Goal: Task Accomplishment & Management: Use online tool/utility

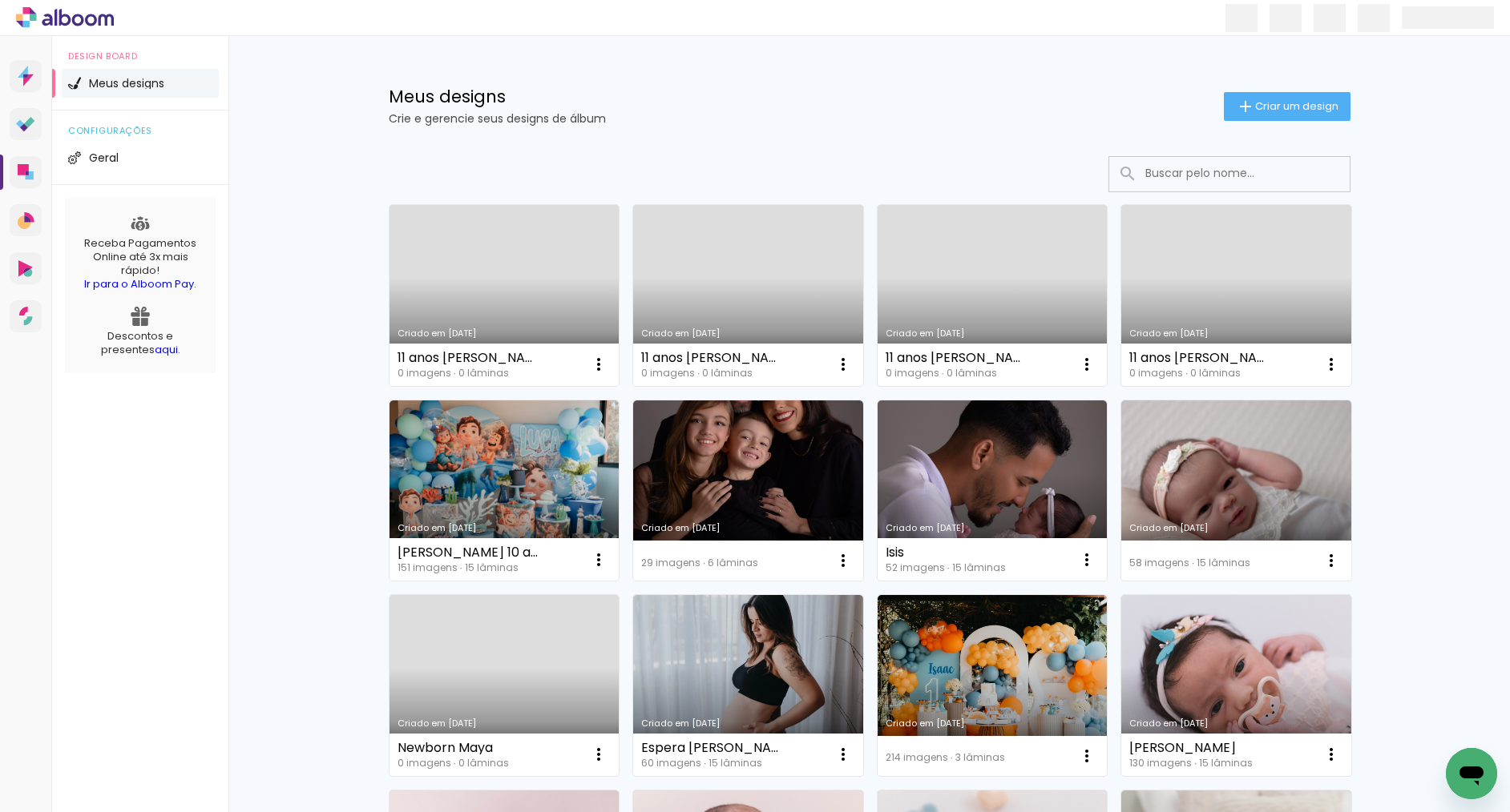
click at [1209, 247] on link "Criado em [DATE]" at bounding box center [1236, 295] width 230 height 181
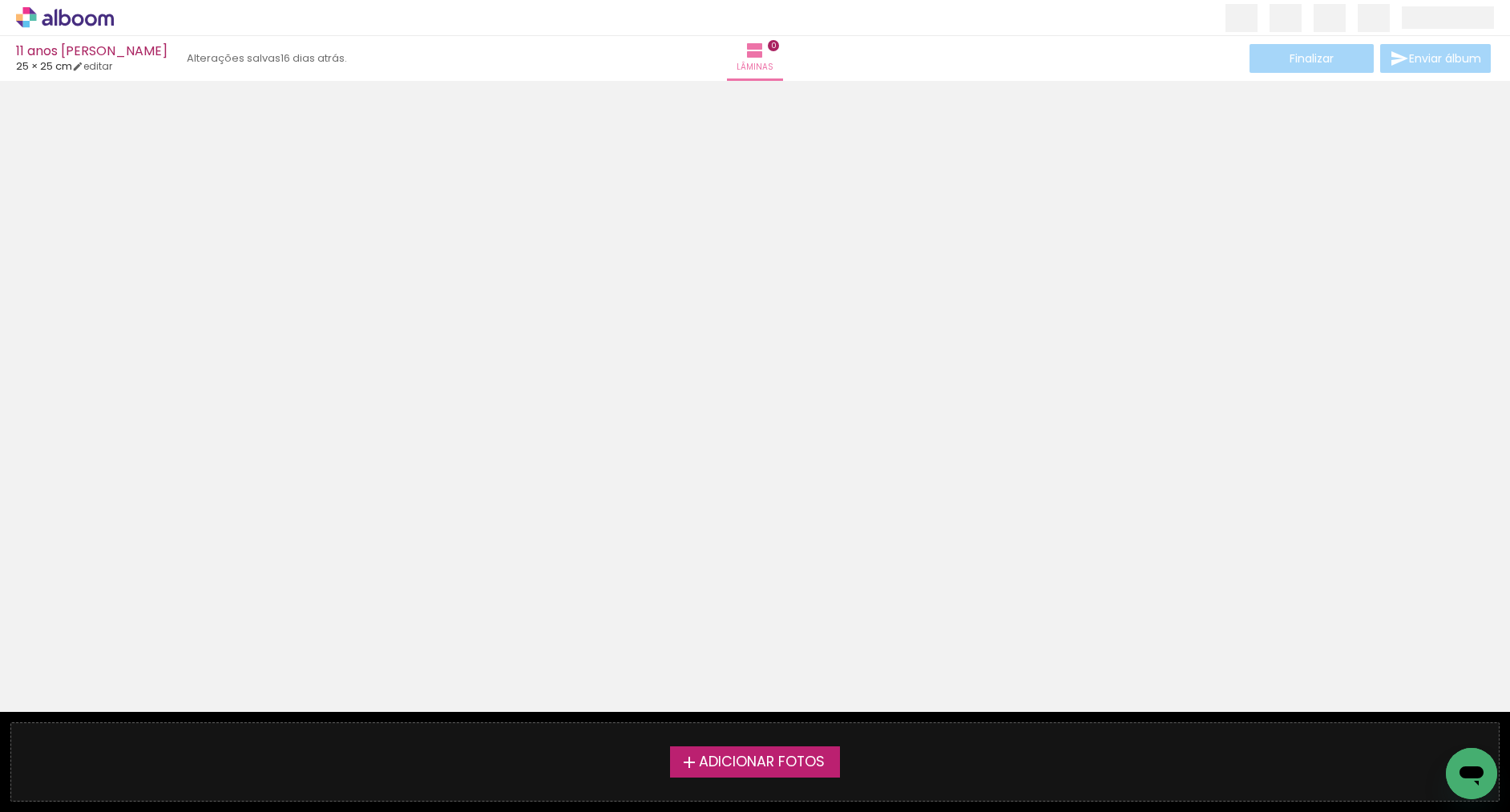
click at [753, 764] on span "Adicionar Fotos" at bounding box center [762, 762] width 126 height 14
click at [0, 0] on input "file" at bounding box center [0, 0] width 0 height 0
click at [41, 64] on span "25 × 25 cm" at bounding box center [44, 66] width 56 height 15
click at [101, 65] on link "editar" at bounding box center [92, 66] width 40 height 13
type input "25,3"
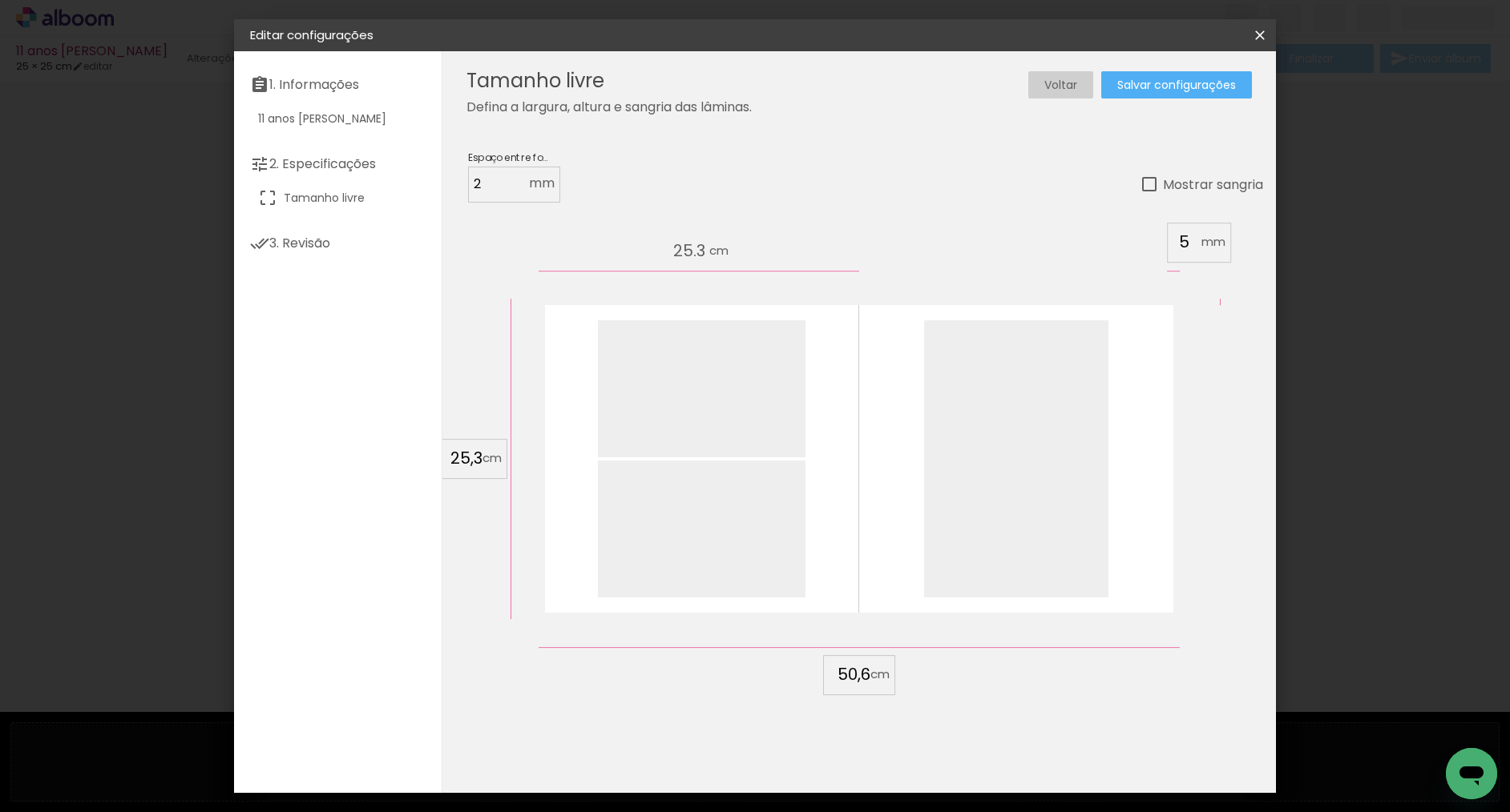
drag, startPoint x: 870, startPoint y: 672, endPoint x: 825, endPoint y: 665, distance: 45.5
click at [799, 666] on div "cm" at bounding box center [858, 675] width 641 height 56
click at [860, 673] on input "50,6" at bounding box center [849, 674] width 41 height 24
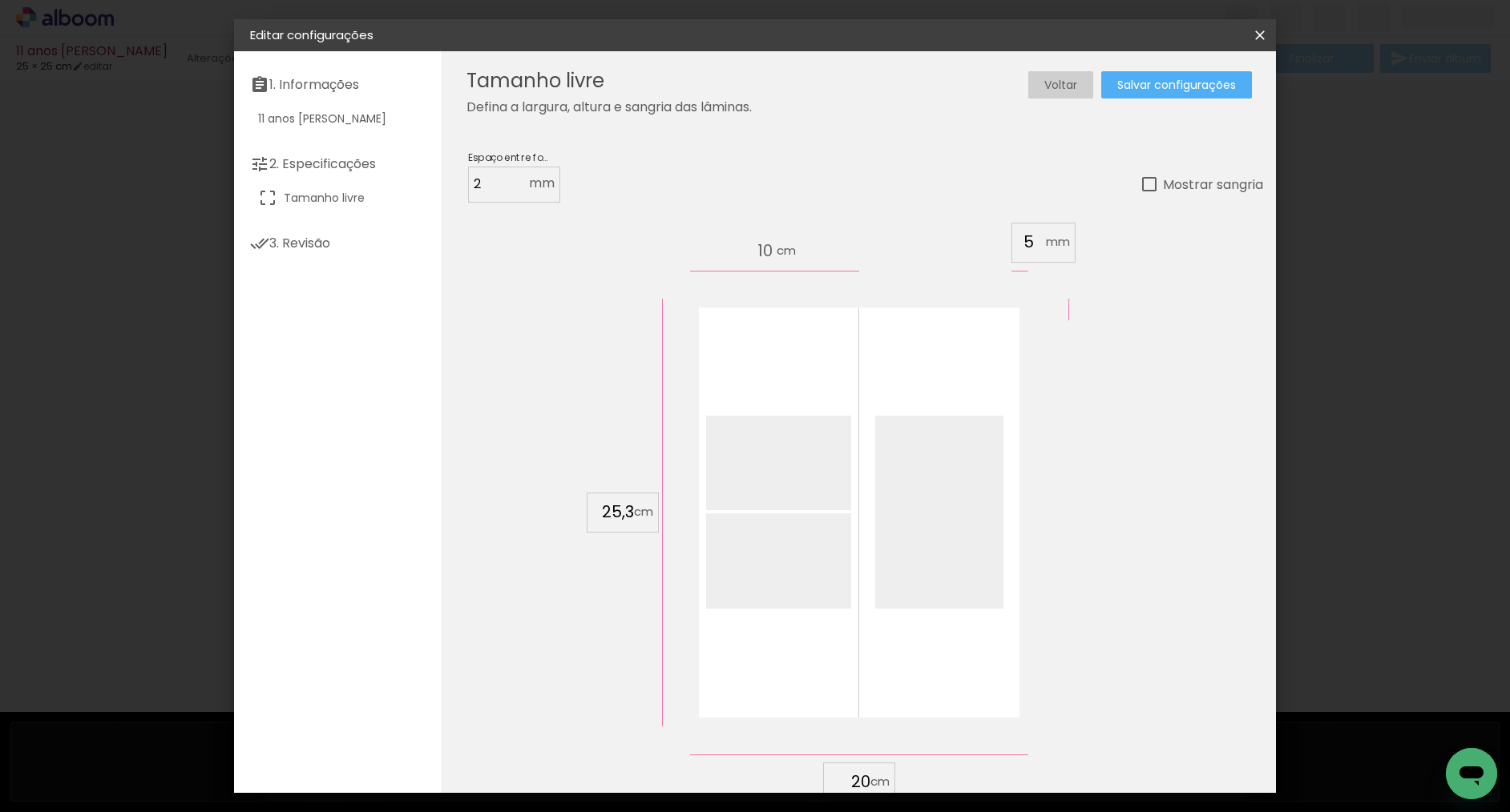
type input "2"
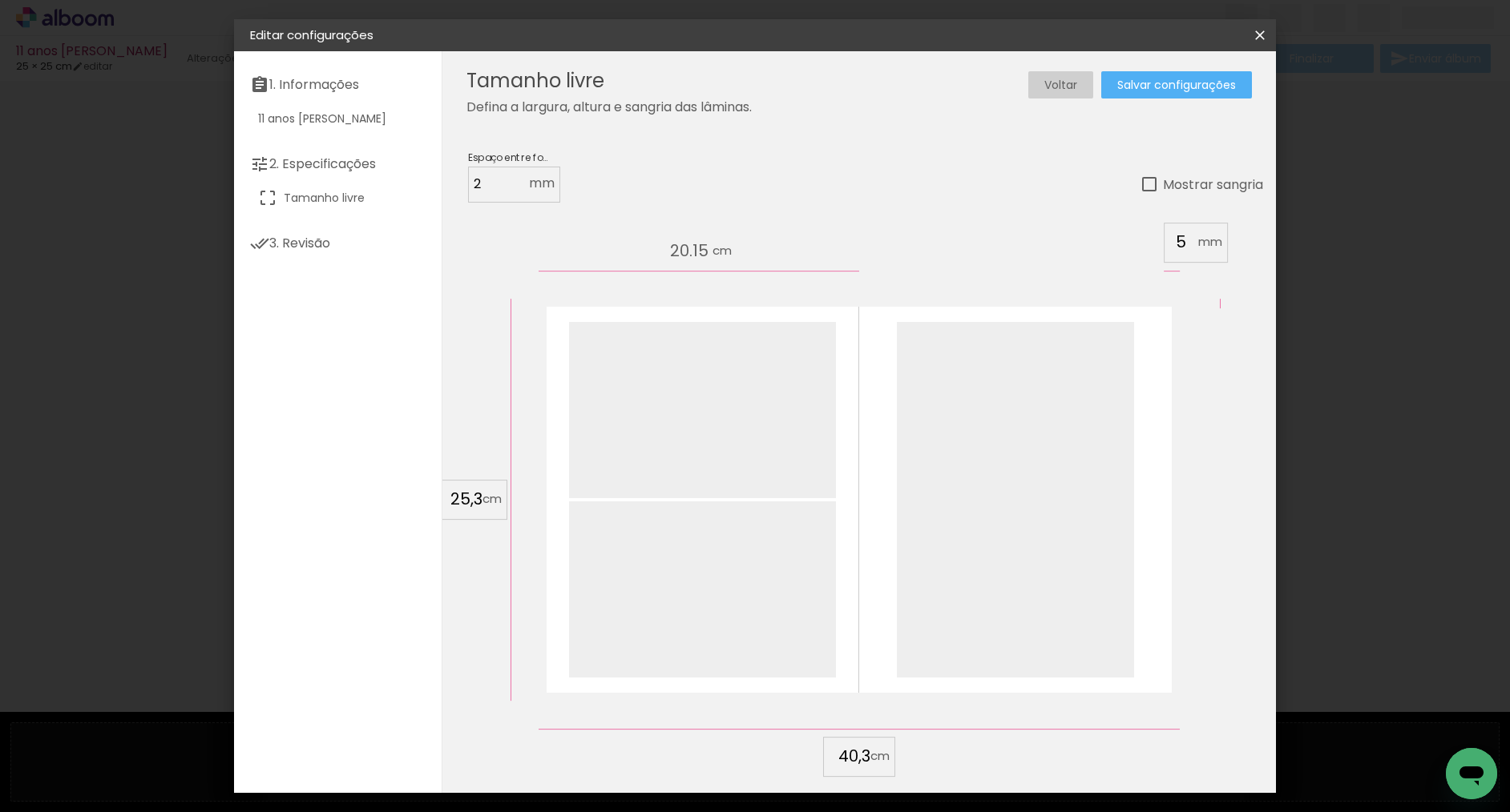
type input "40,3"
type paper-input "40,3"
drag, startPoint x: 478, startPoint y: 496, endPoint x: 446, endPoint y: 496, distance: 32.0
click at [446, 496] on input "25,3" at bounding box center [461, 499] width 41 height 24
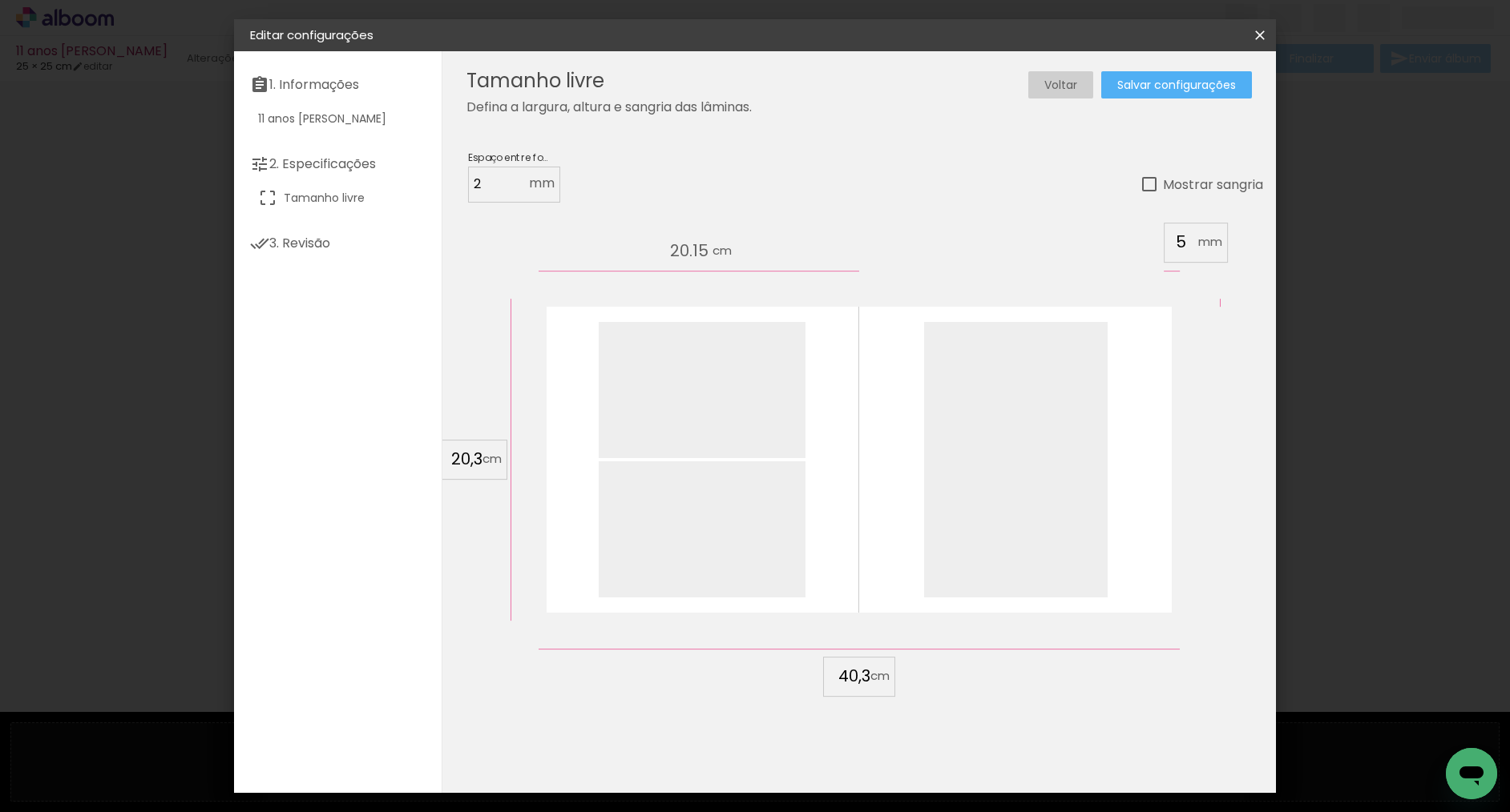
type input "20,3"
type paper-input "20,3"
click at [867, 675] on input "40,3" at bounding box center [849, 675] width 41 height 24
type input "40,6"
type paper-input "40,6"
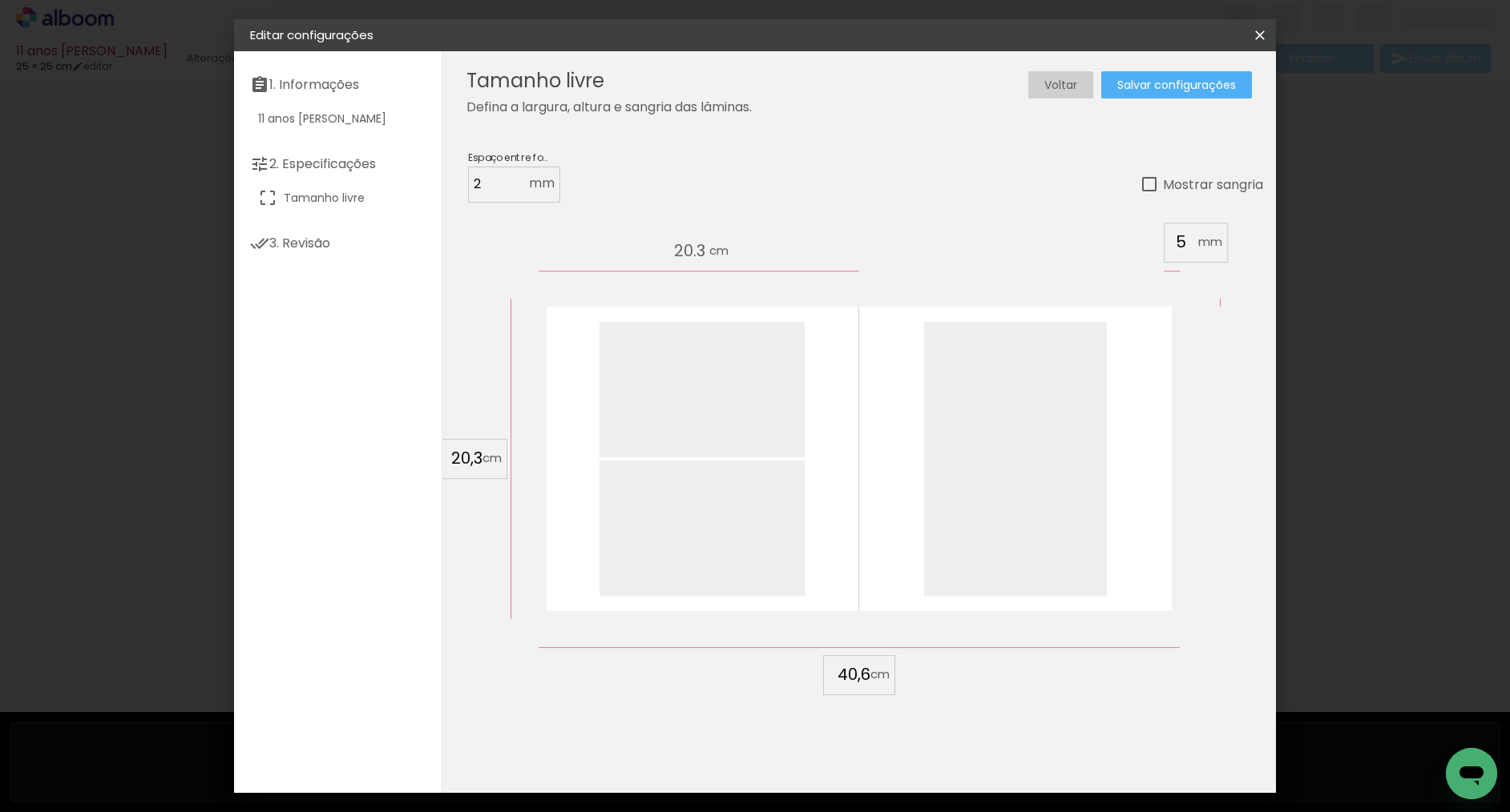
click at [1147, 184] on div at bounding box center [1148, 184] width 14 height 14
type paper-checkbox "on"
click at [1168, 88] on span "Salvar configurações" at bounding box center [1176, 85] width 118 height 12
click at [1166, 88] on span "Salvar configurações" at bounding box center [1176, 85] width 118 height 12
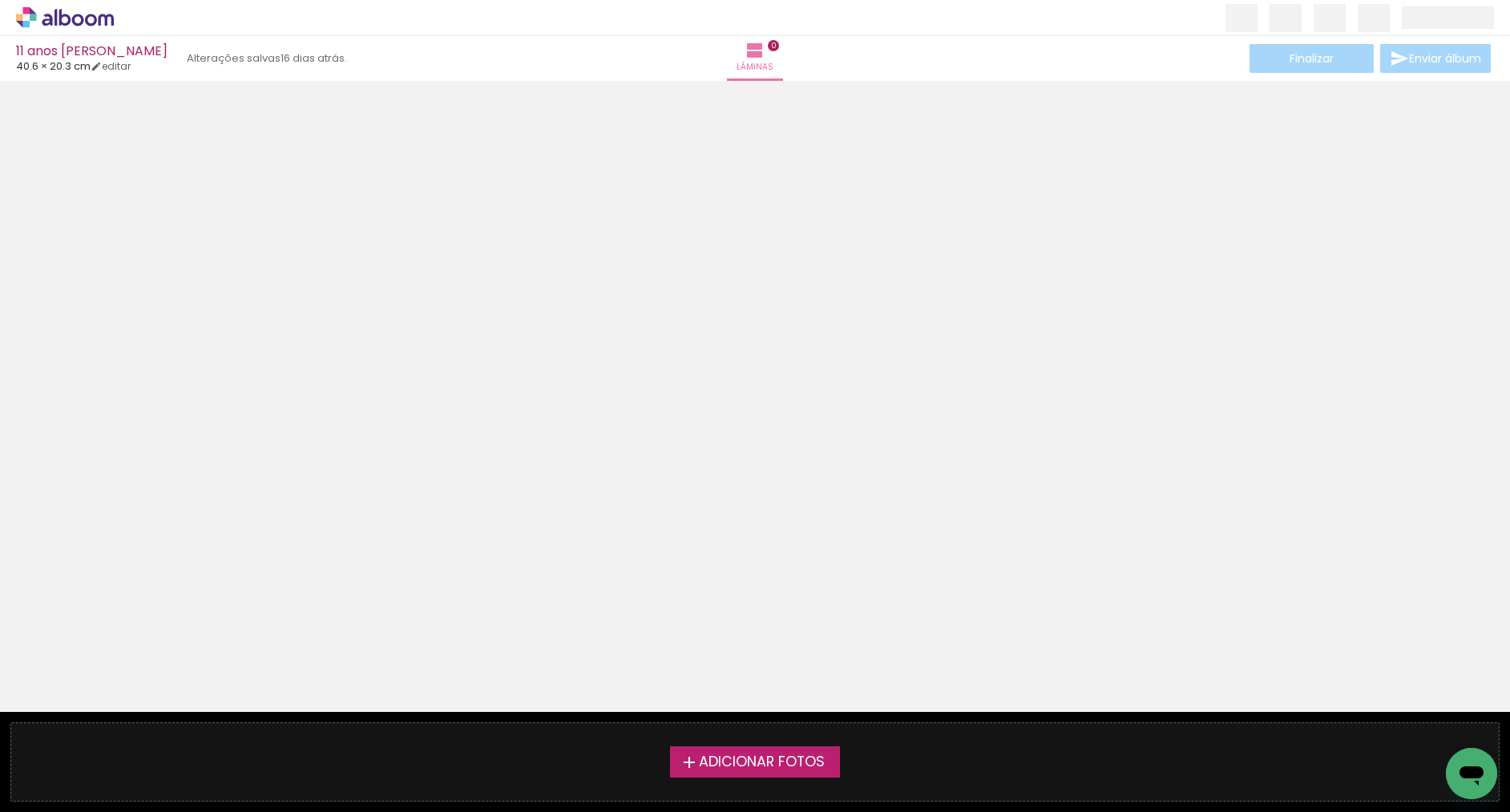
click at [804, 756] on span "Adicionar Fotos" at bounding box center [762, 762] width 126 height 14
click at [0, 0] on input "file" at bounding box center [0, 0] width 0 height 0
click at [766, 756] on span "Adicionar Fotos" at bounding box center [762, 762] width 126 height 14
click at [0, 0] on input "file" at bounding box center [0, 0] width 0 height 0
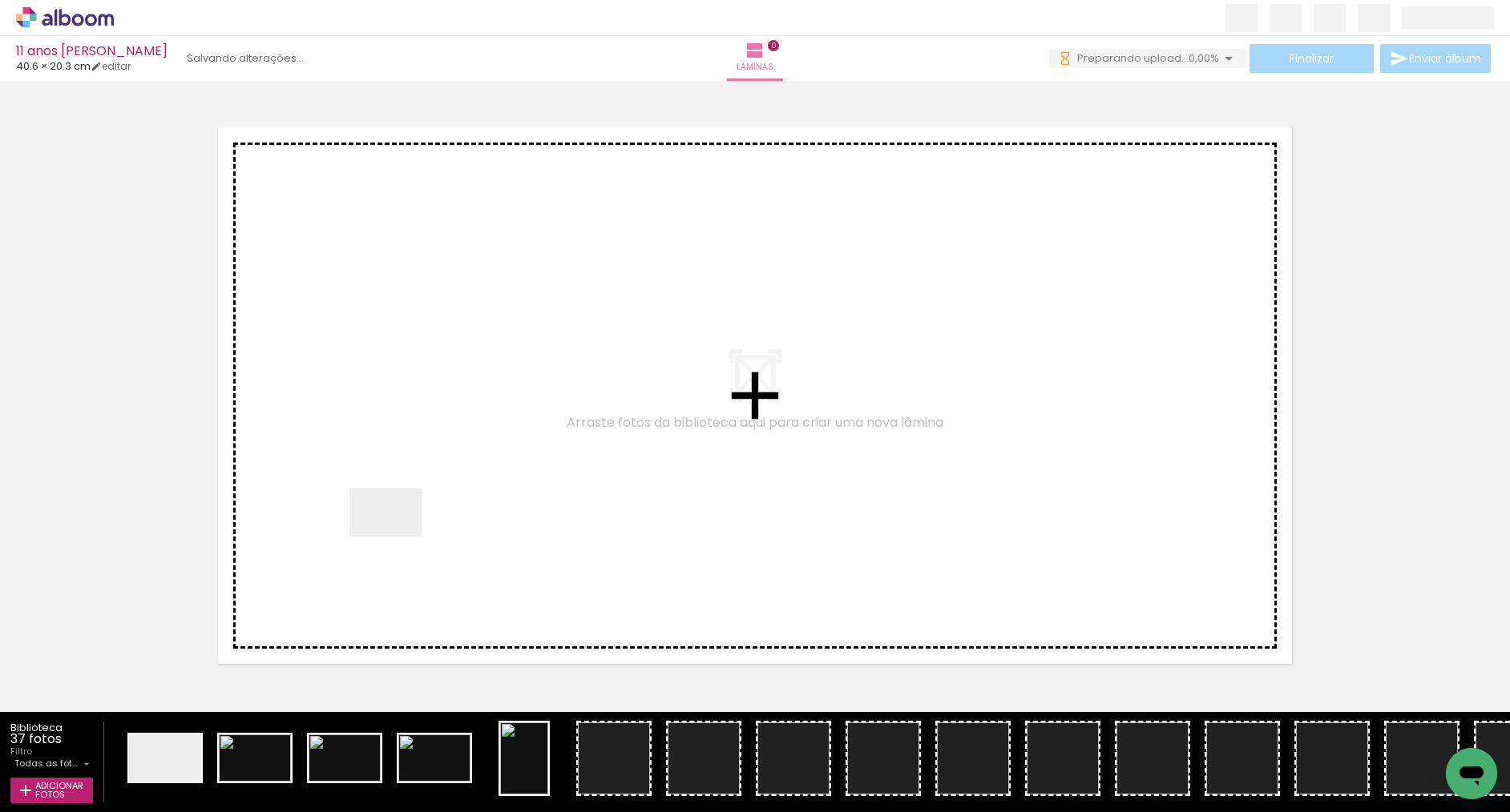
drag, startPoint x: 178, startPoint y: 759, endPoint x: 401, endPoint y: 532, distance: 318.2
click at [401, 532] on quentale-workspace at bounding box center [755, 406] width 1510 height 812
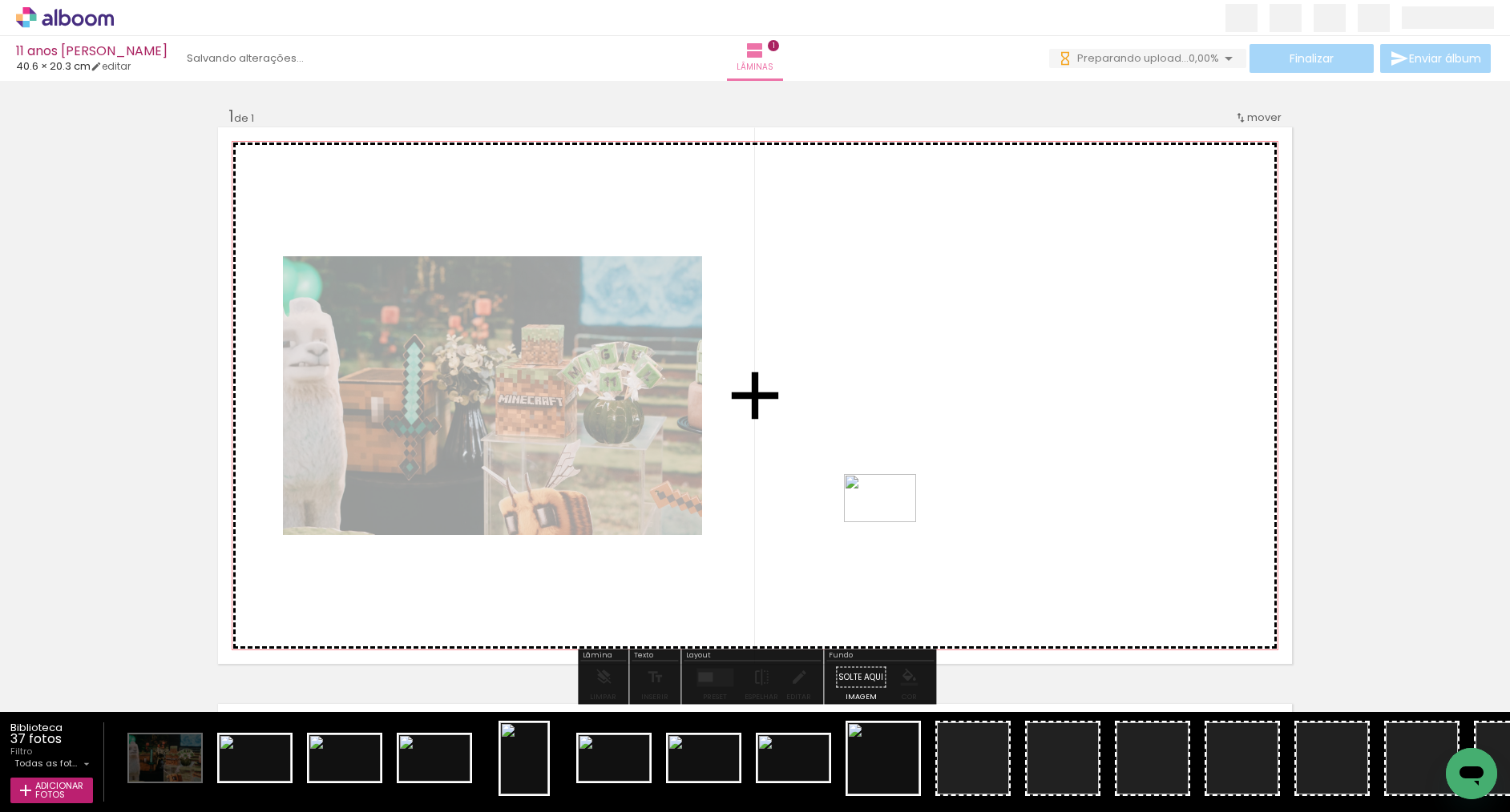
drag, startPoint x: 270, startPoint y: 756, endPoint x: 892, endPoint y: 522, distance: 664.6
click at [892, 522] on quentale-workspace at bounding box center [755, 406] width 1510 height 812
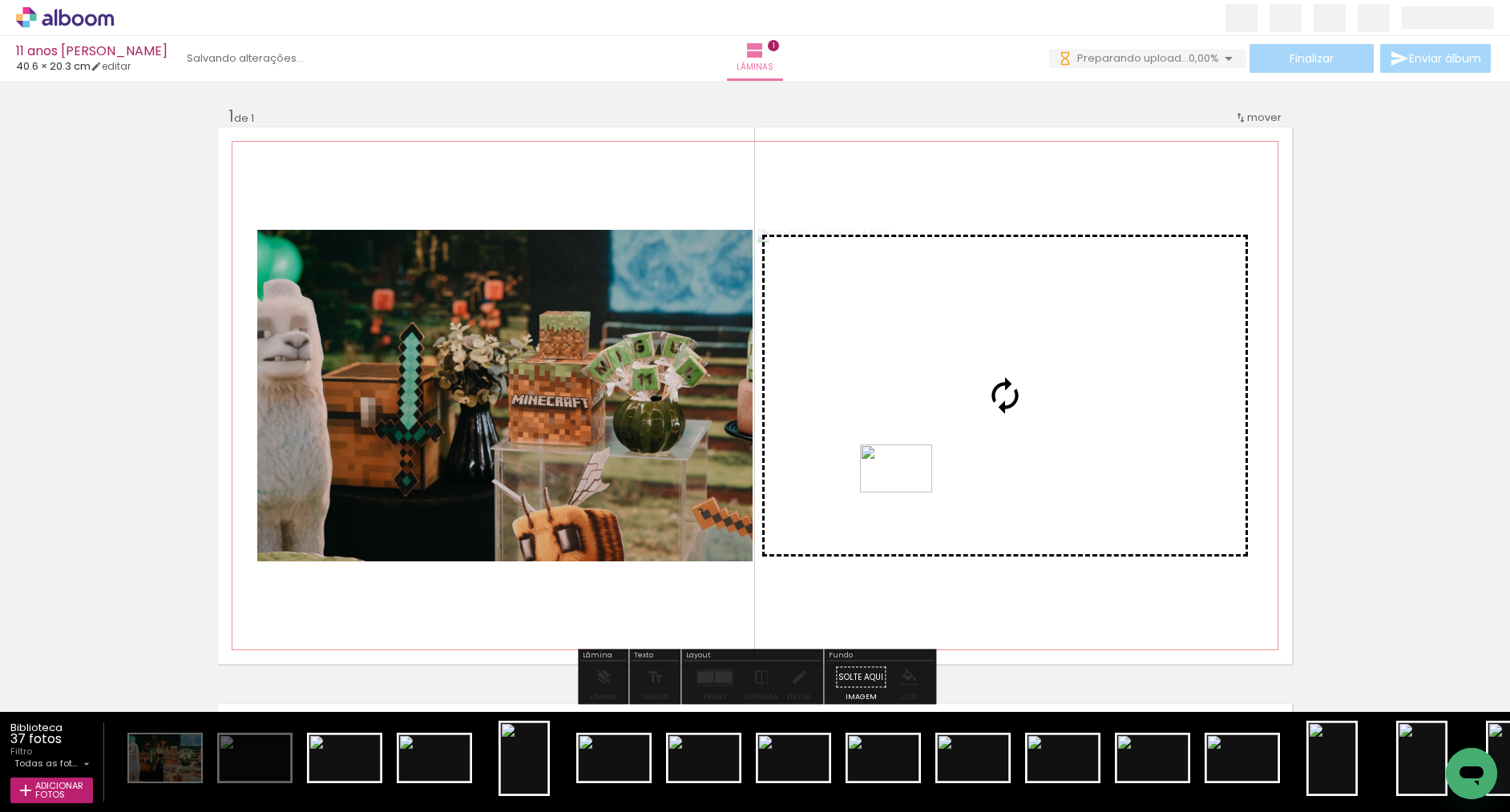
drag, startPoint x: 353, startPoint y: 757, endPoint x: 908, endPoint y: 492, distance: 615.0
click at [908, 492] on quentale-workspace at bounding box center [755, 406] width 1510 height 812
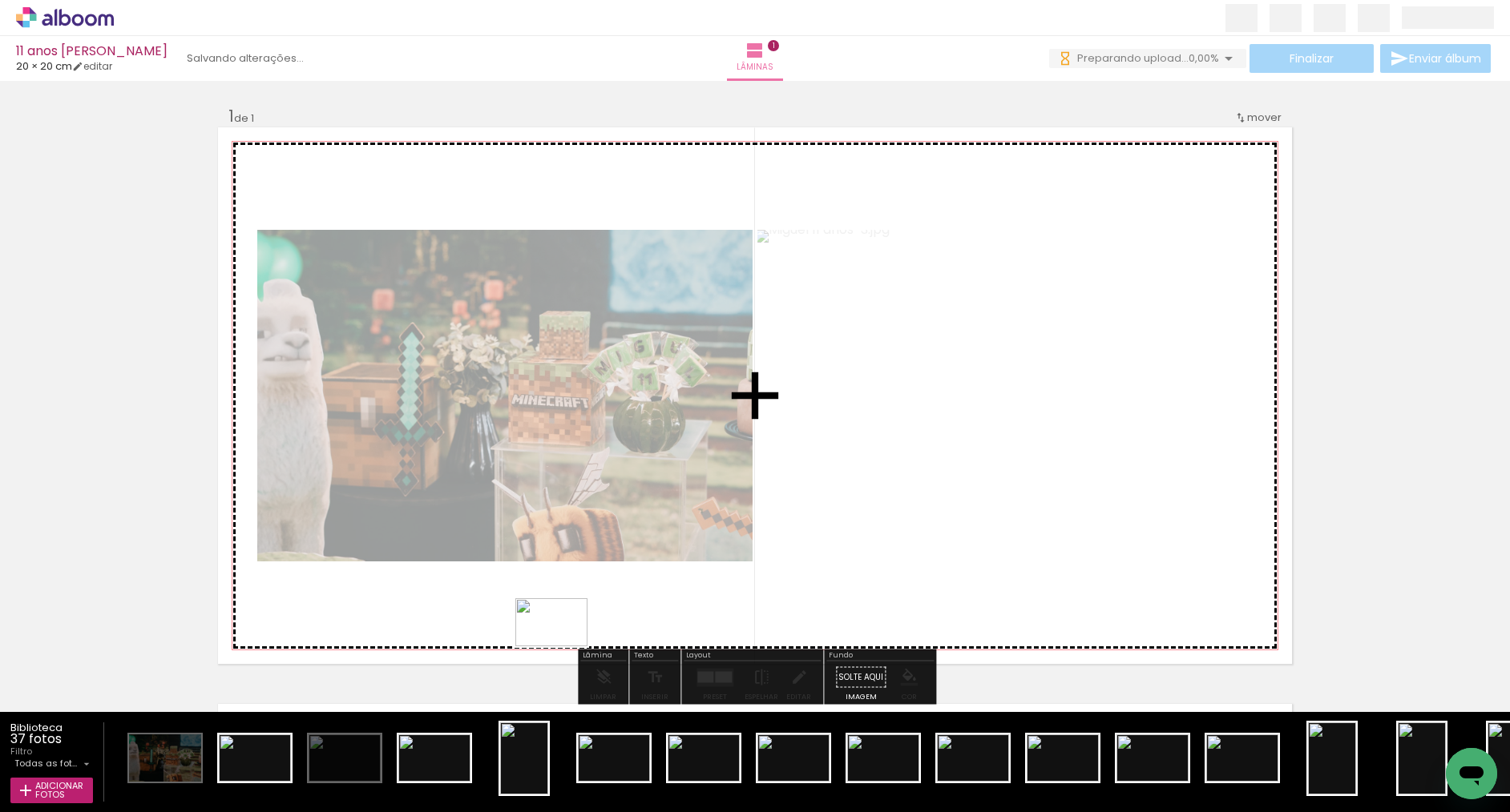
drag, startPoint x: 538, startPoint y: 693, endPoint x: 563, endPoint y: 646, distance: 53.2
click at [563, 646] on quentale-workspace at bounding box center [755, 406] width 1510 height 812
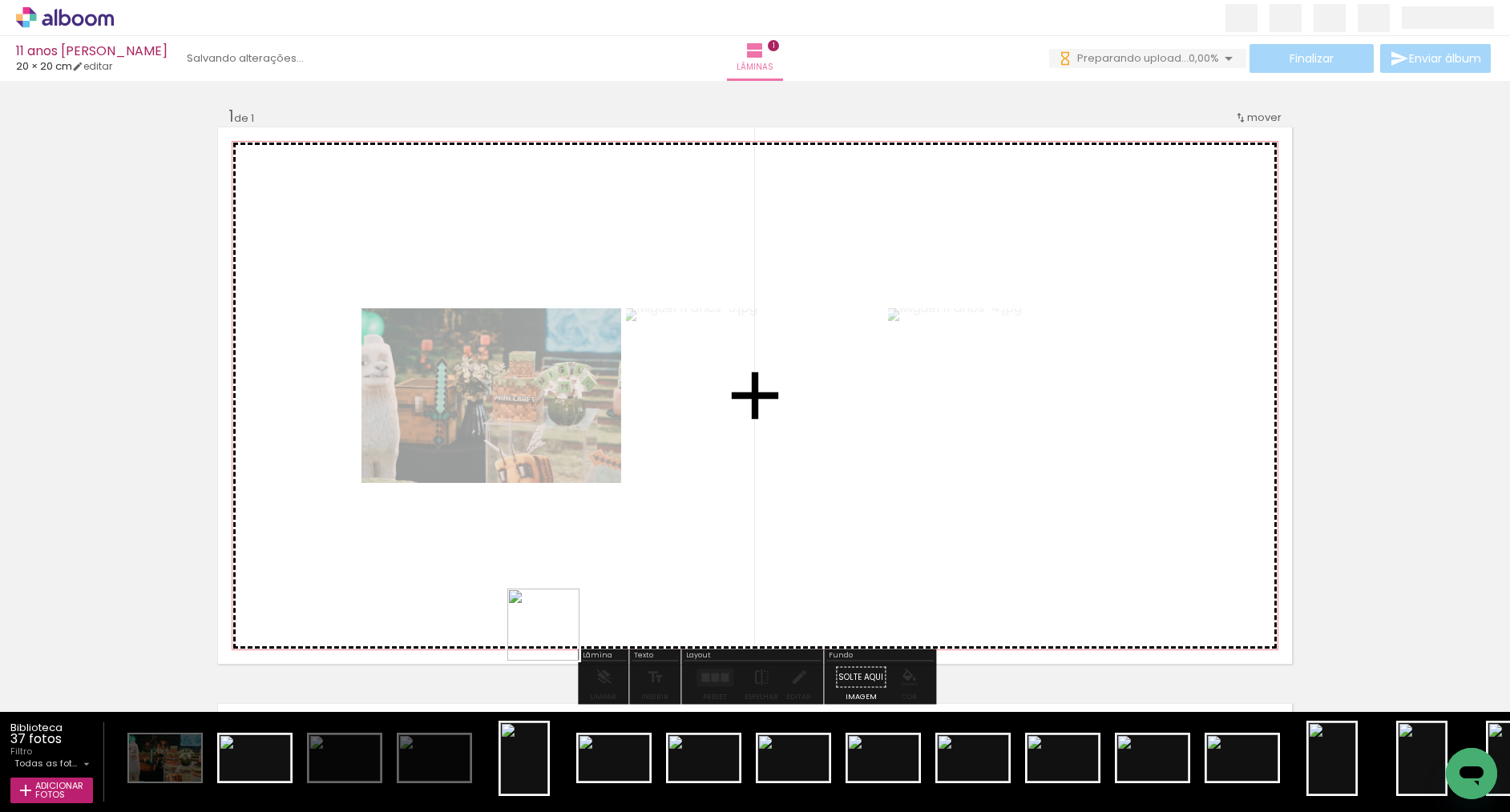
drag, startPoint x: 531, startPoint y: 771, endPoint x: 556, endPoint y: 627, distance: 146.2
click at [556, 627] on quentale-workspace at bounding box center [755, 406] width 1510 height 812
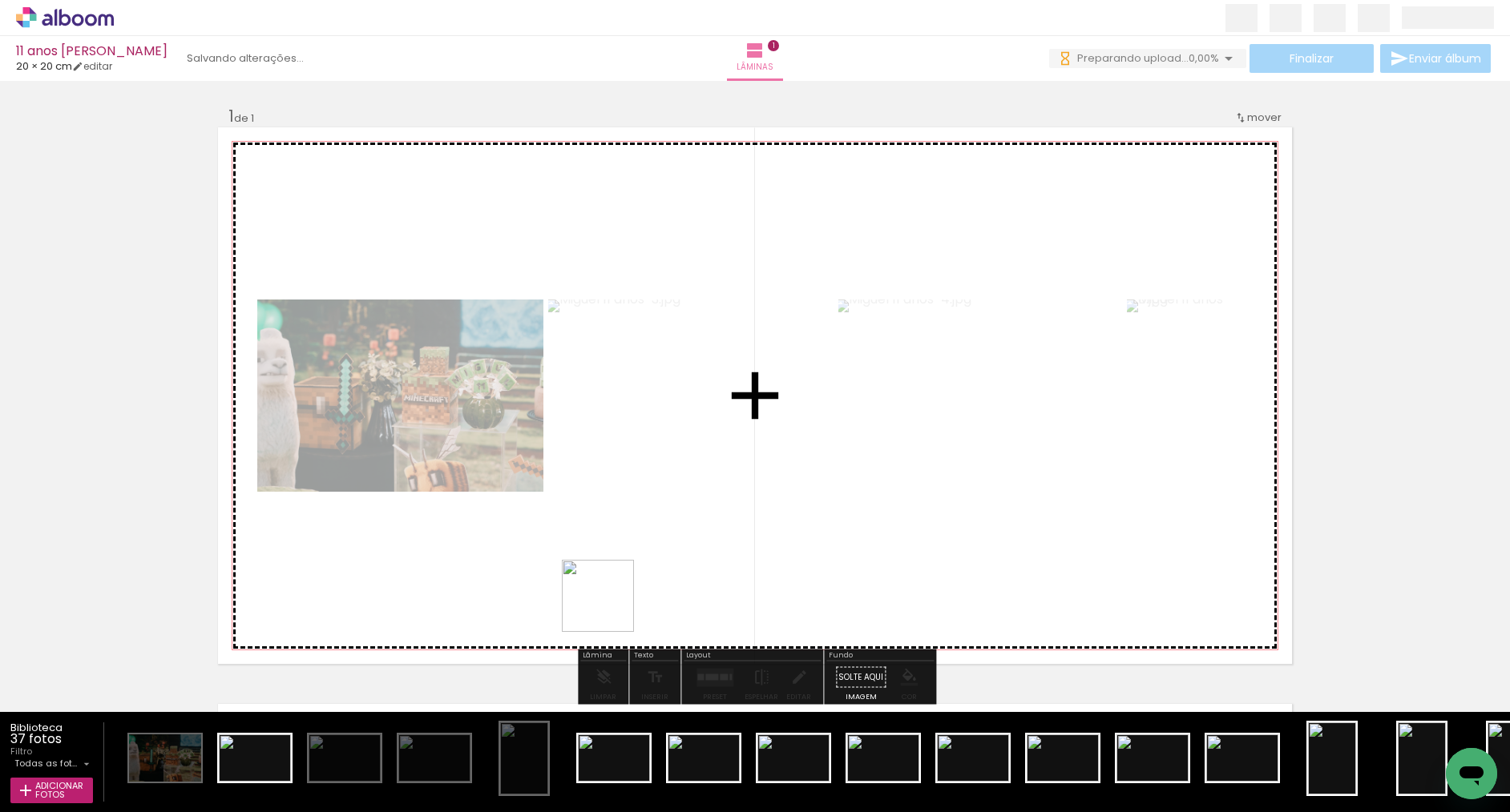
click at [610, 606] on quentale-workspace at bounding box center [755, 406] width 1510 height 812
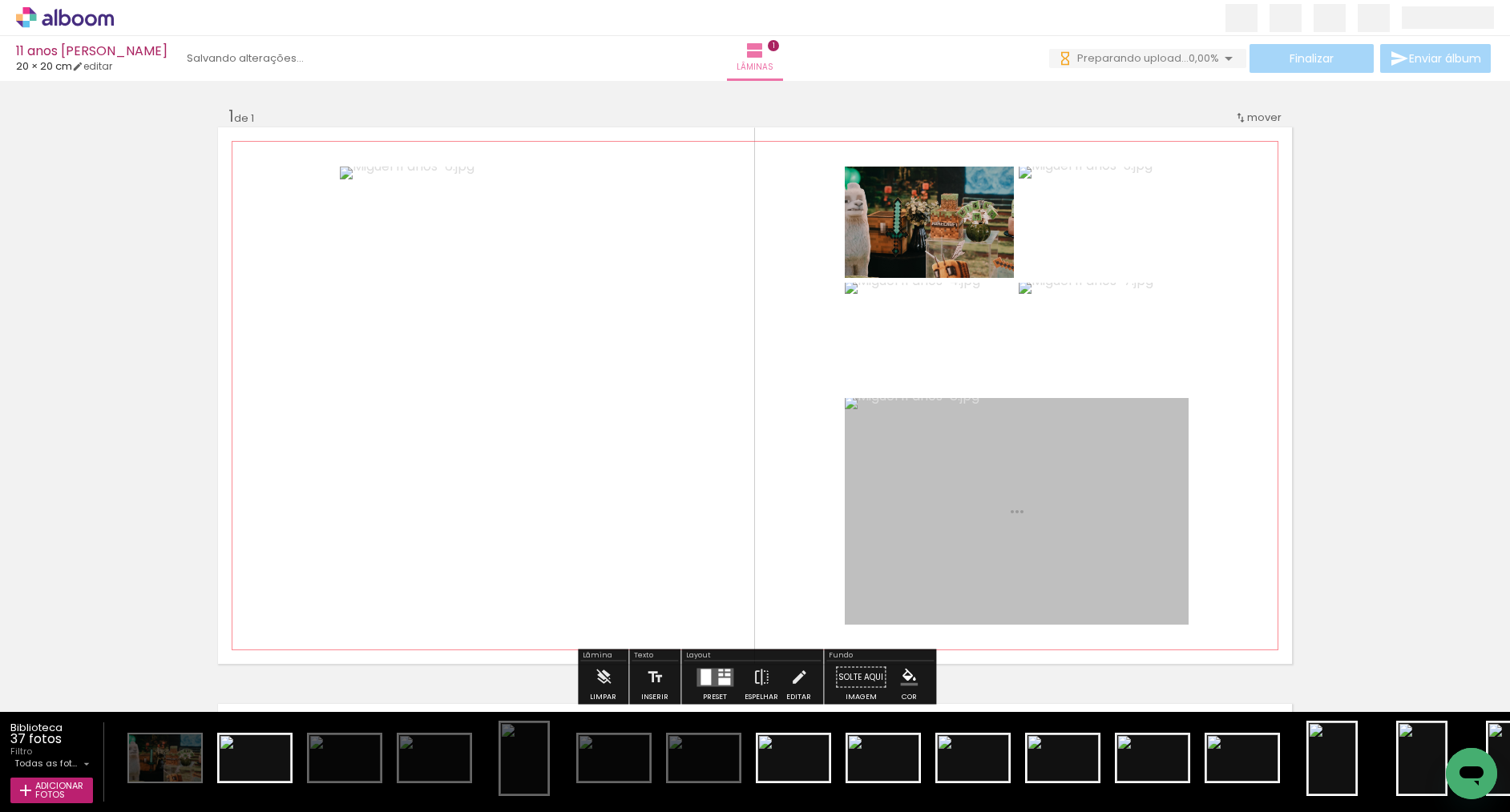
drag, startPoint x: 665, startPoint y: 670, endPoint x: 634, endPoint y: 613, distance: 64.9
click at [634, 613] on quentale-workspace at bounding box center [755, 406] width 1510 height 812
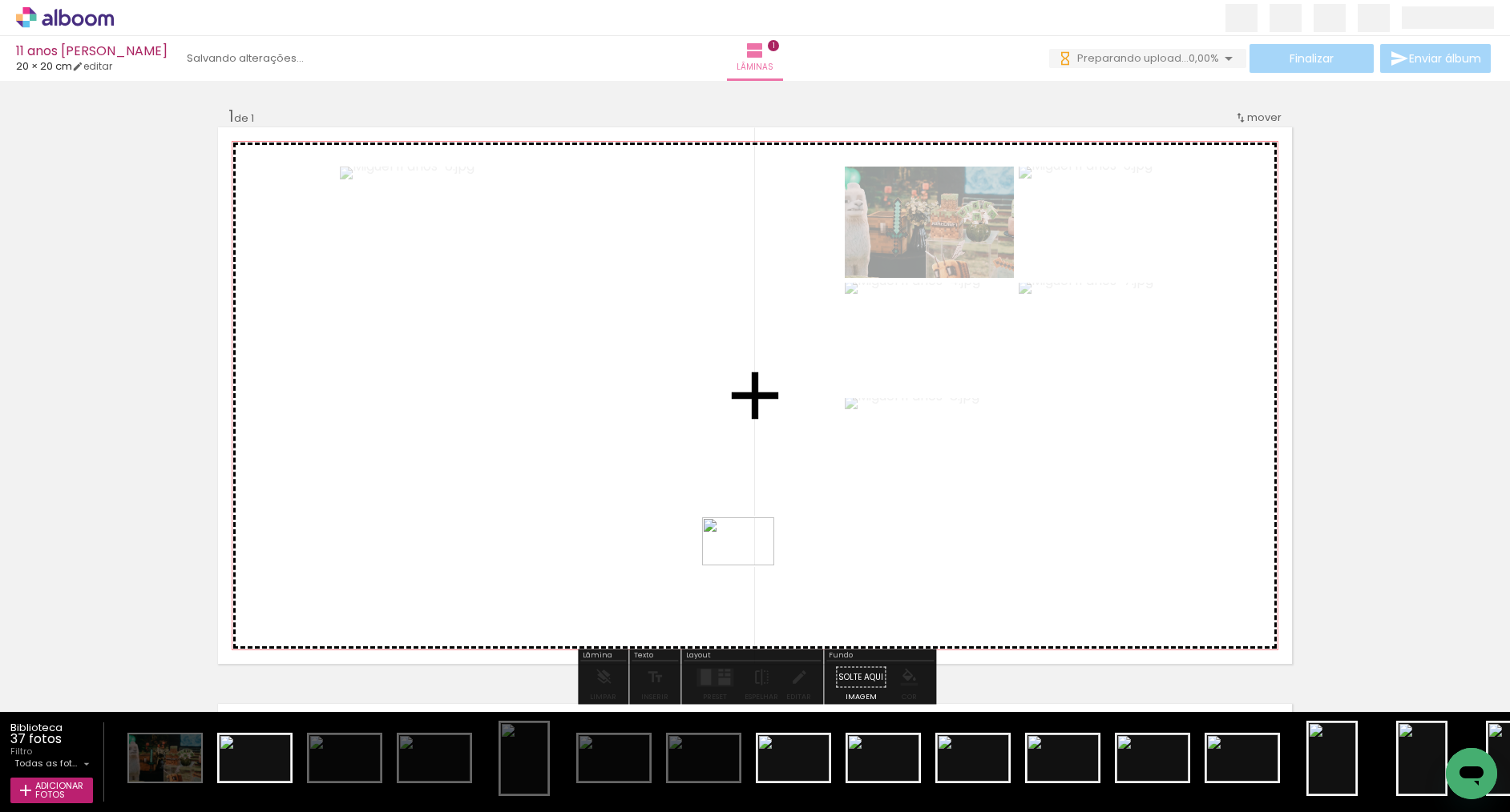
drag, startPoint x: 809, startPoint y: 757, endPoint x: 750, endPoint y: 565, distance: 200.9
click at [750, 565] on quentale-workspace at bounding box center [755, 406] width 1510 height 812
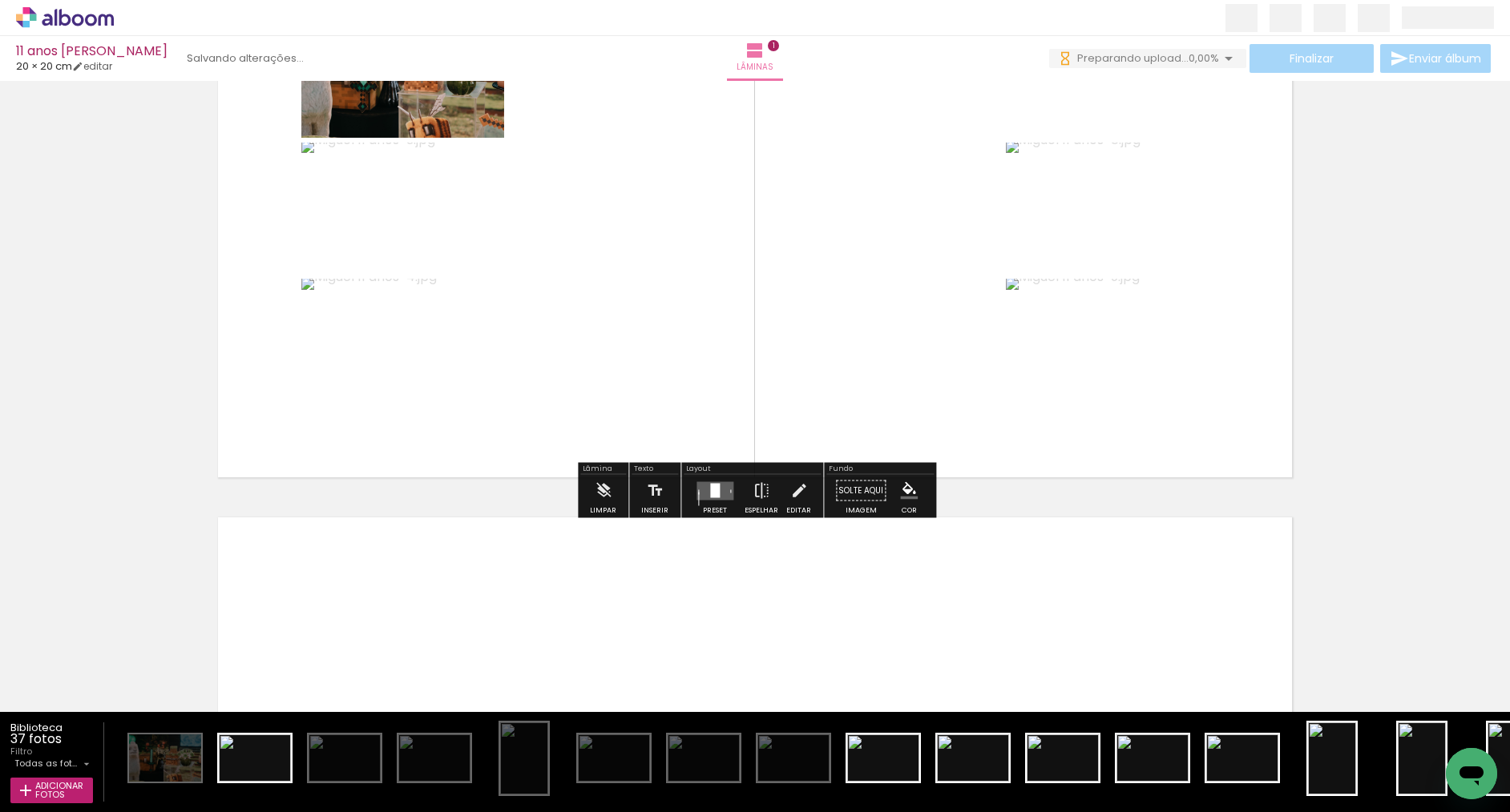
scroll to position [314, 0]
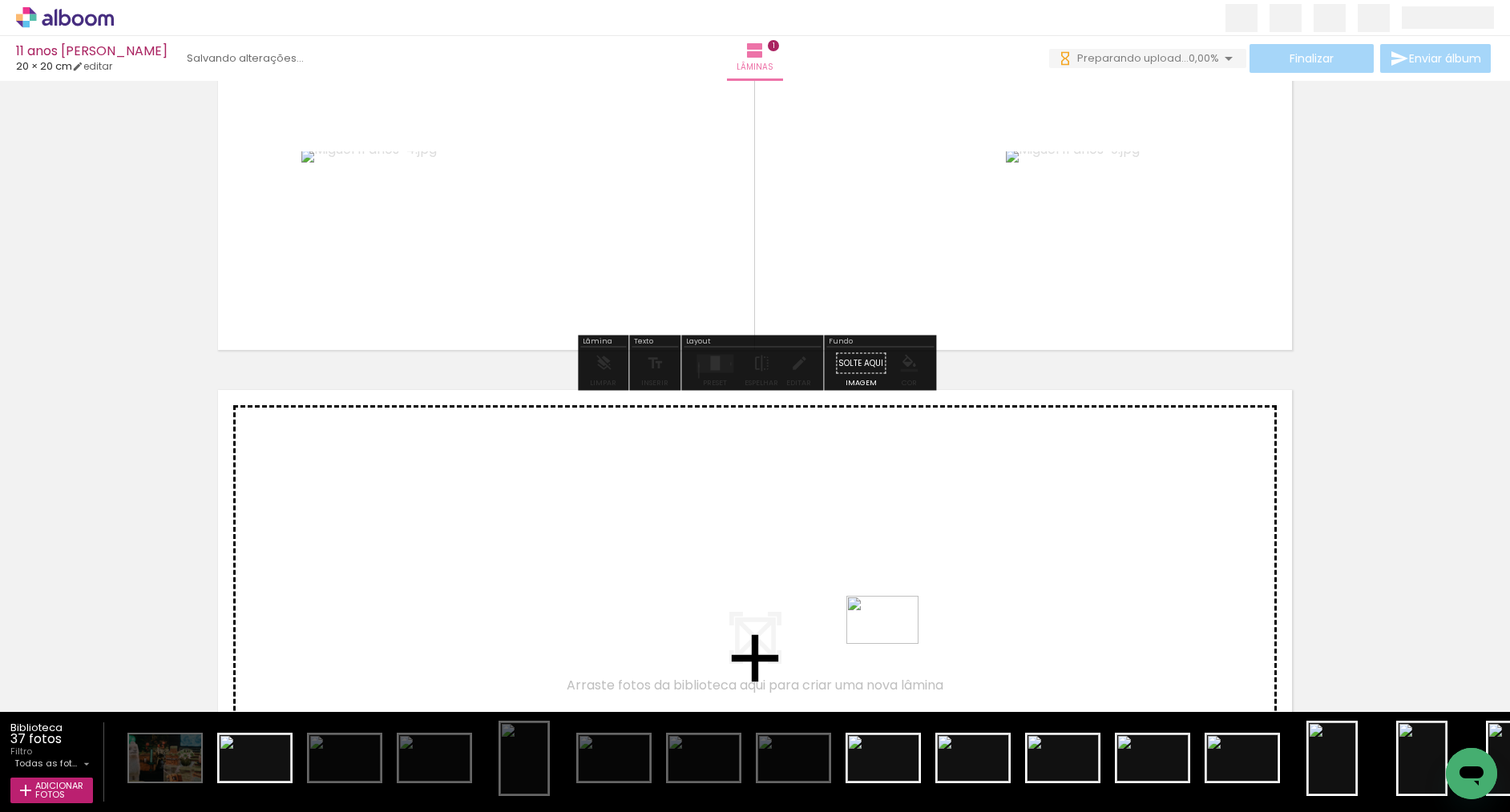
drag, startPoint x: 895, startPoint y: 757, endPoint x: 894, endPoint y: 627, distance: 130.0
click at [894, 627] on quentale-workspace at bounding box center [755, 406] width 1510 height 812
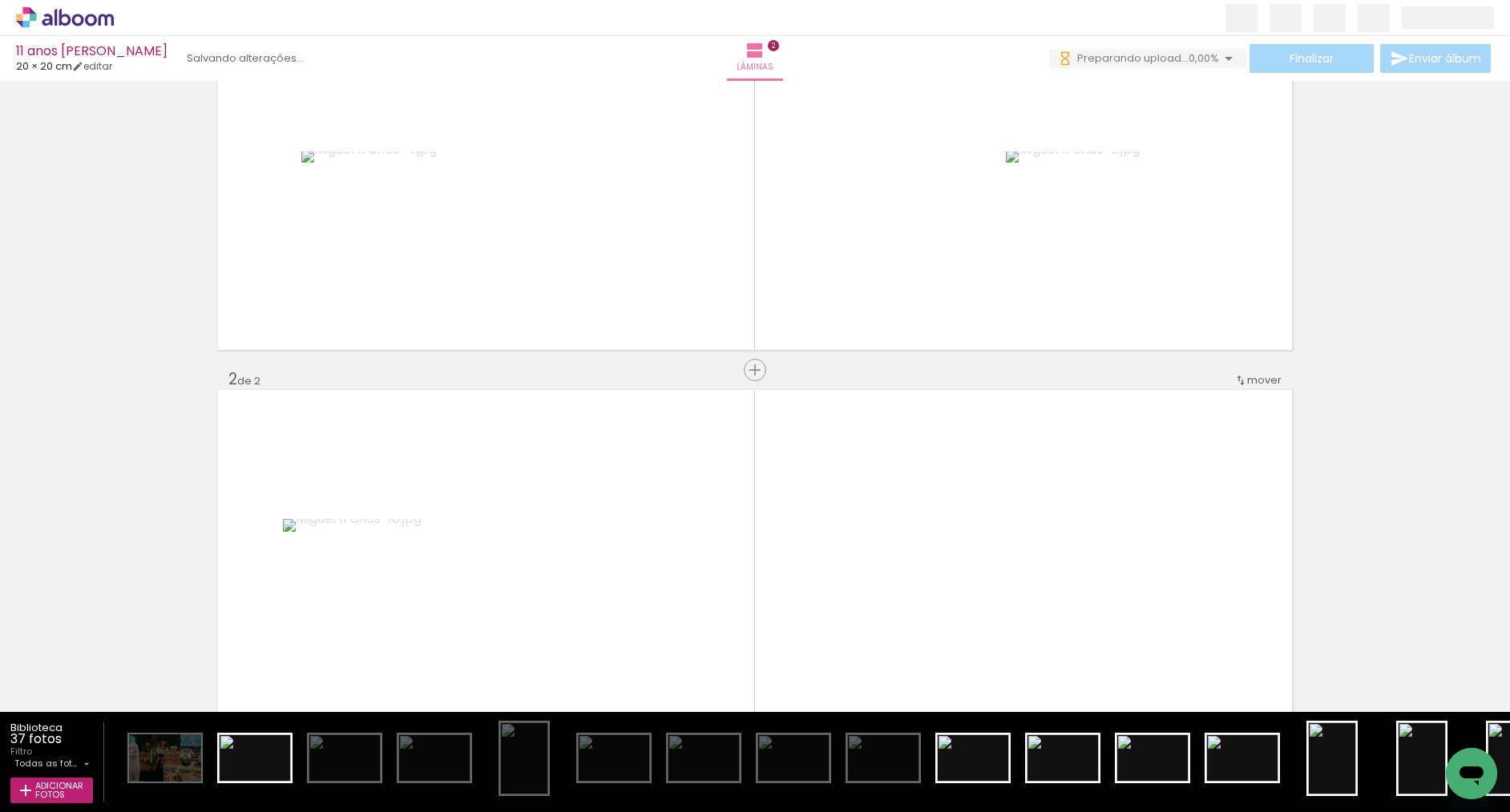
scroll to position [576, 0]
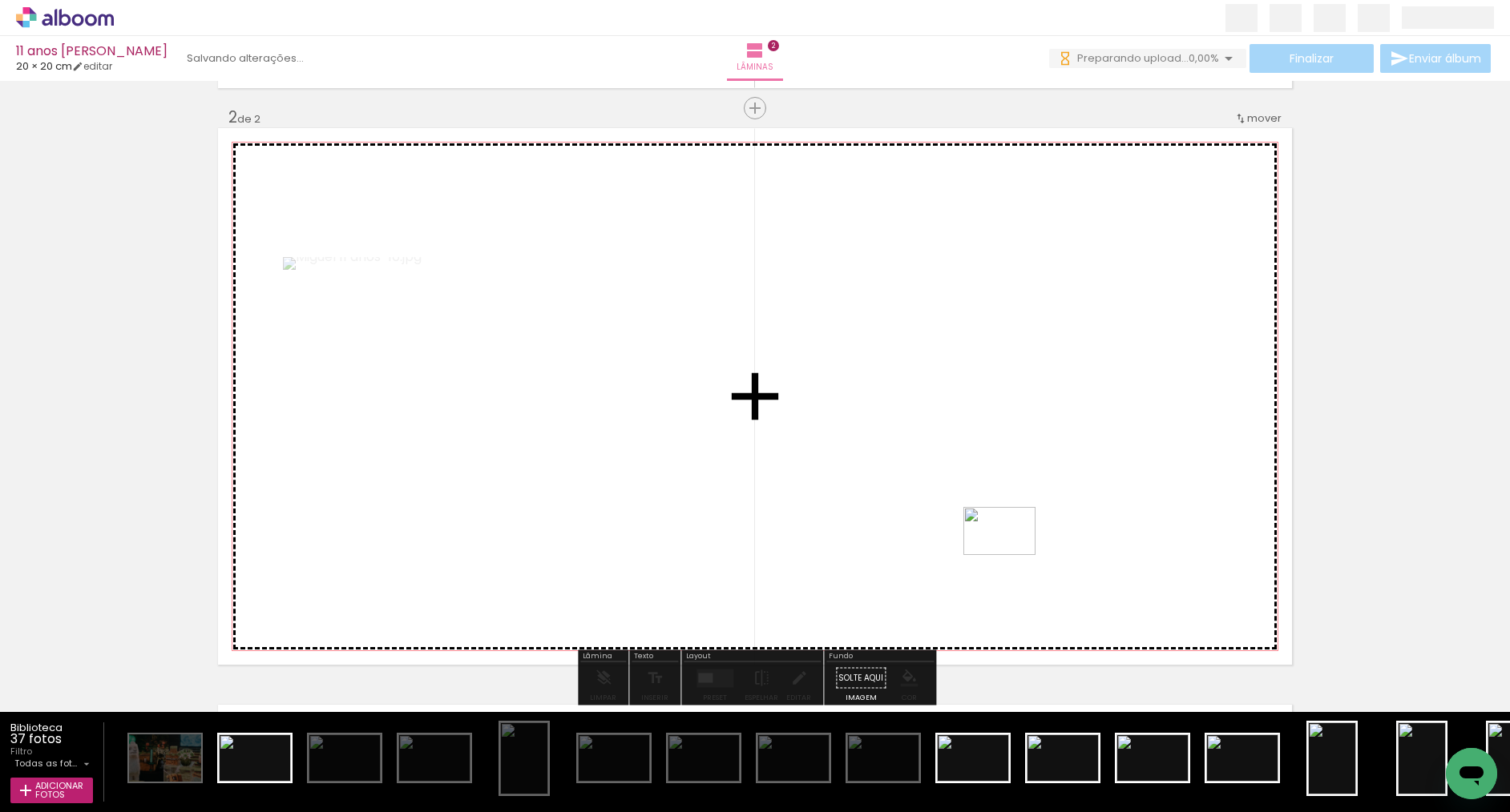
drag, startPoint x: 1055, startPoint y: 714, endPoint x: 1010, endPoint y: 549, distance: 171.0
click at [1010, 549] on quentale-workspace at bounding box center [755, 406] width 1510 height 812
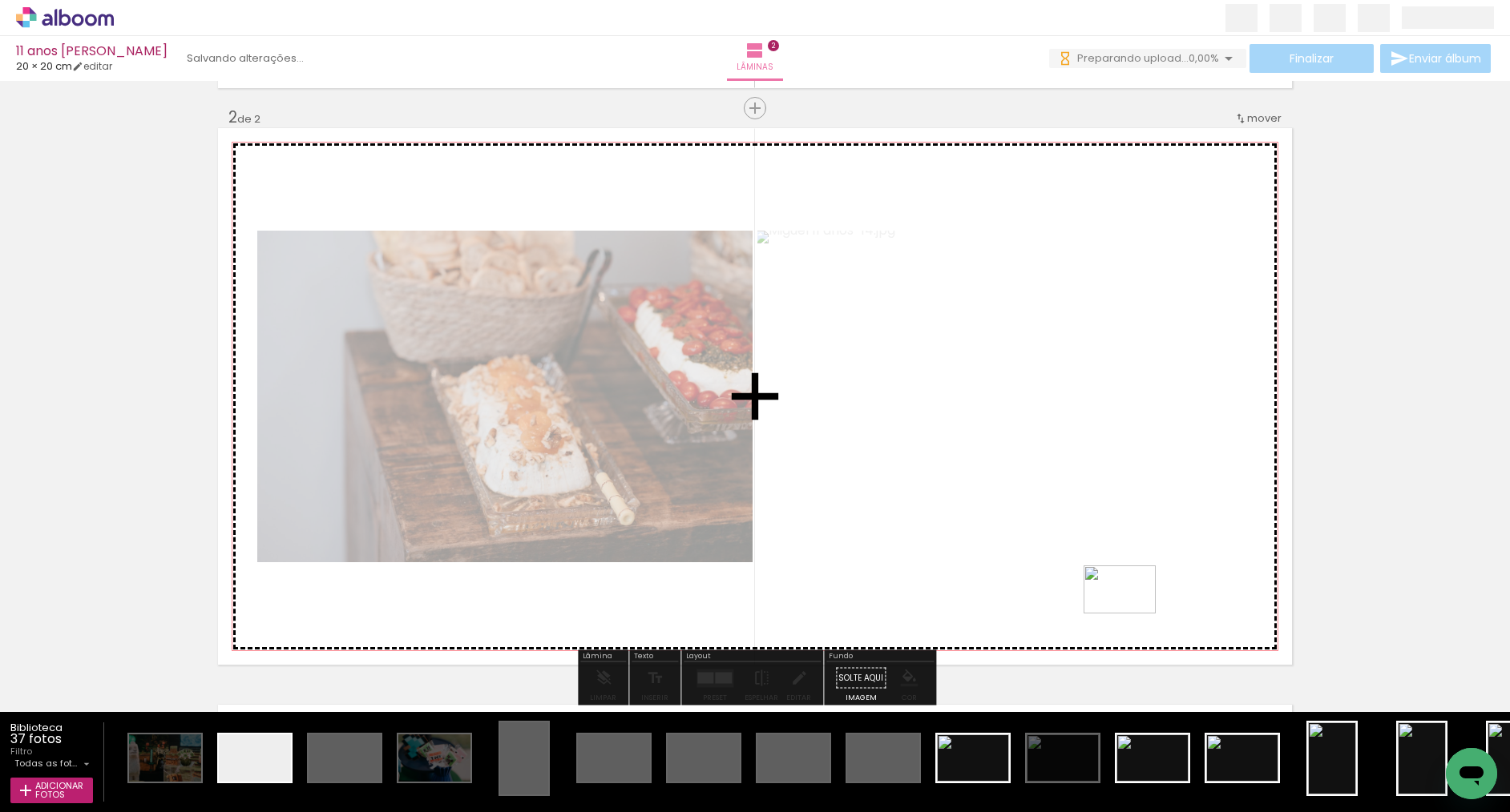
drag, startPoint x: 1158, startPoint y: 760, endPoint x: 1132, endPoint y: 613, distance: 149.3
click at [1132, 613] on quentale-workspace at bounding box center [755, 406] width 1510 height 812
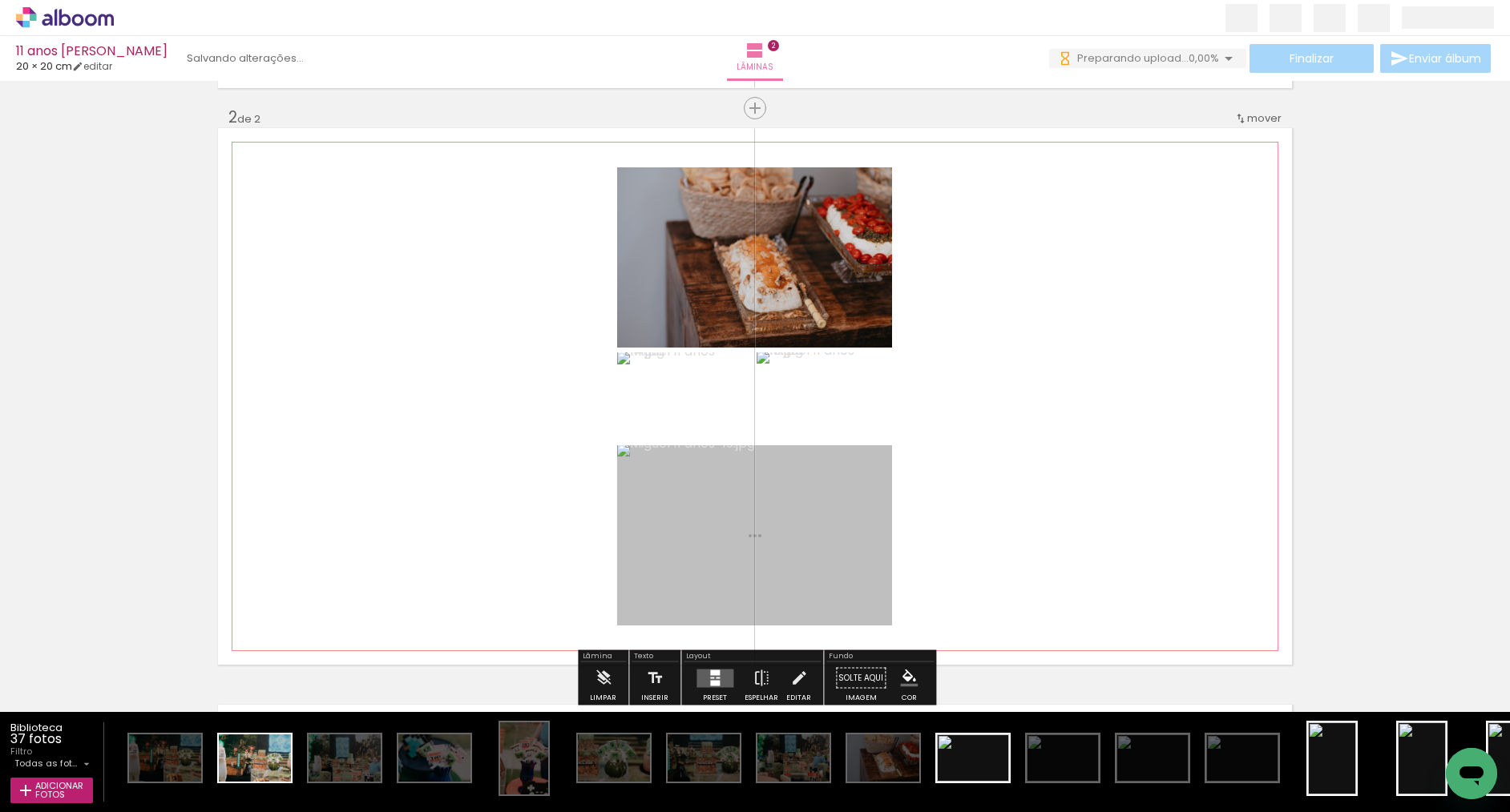
drag, startPoint x: 1217, startPoint y: 727, endPoint x: 1136, endPoint y: 616, distance: 137.4
click at [1136, 616] on quentale-workspace at bounding box center [755, 406] width 1510 height 812
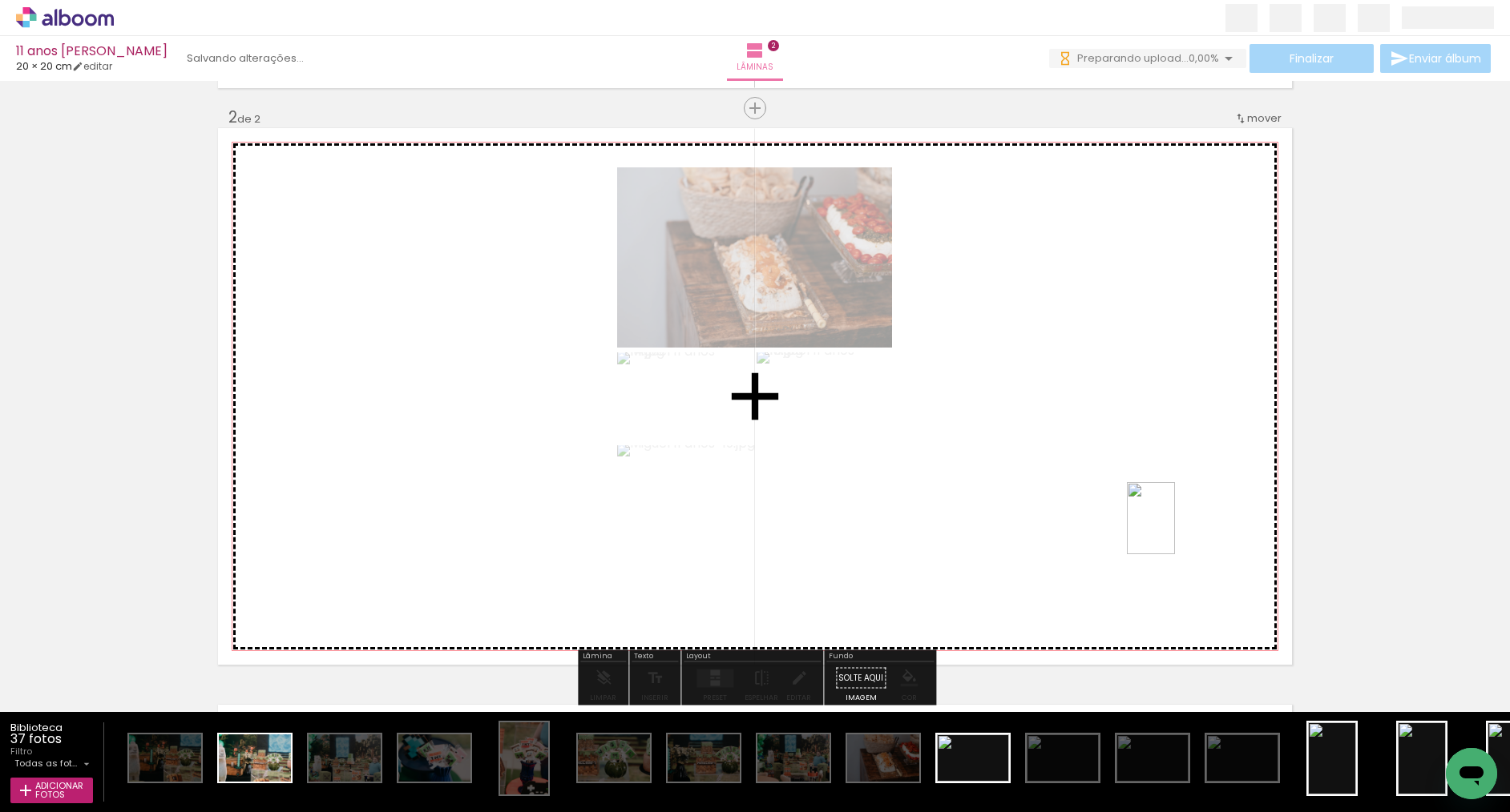
drag, startPoint x: 1322, startPoint y: 748, endPoint x: 1174, endPoint y: 530, distance: 263.5
click at [1174, 530] on quentale-workspace at bounding box center [755, 406] width 1510 height 812
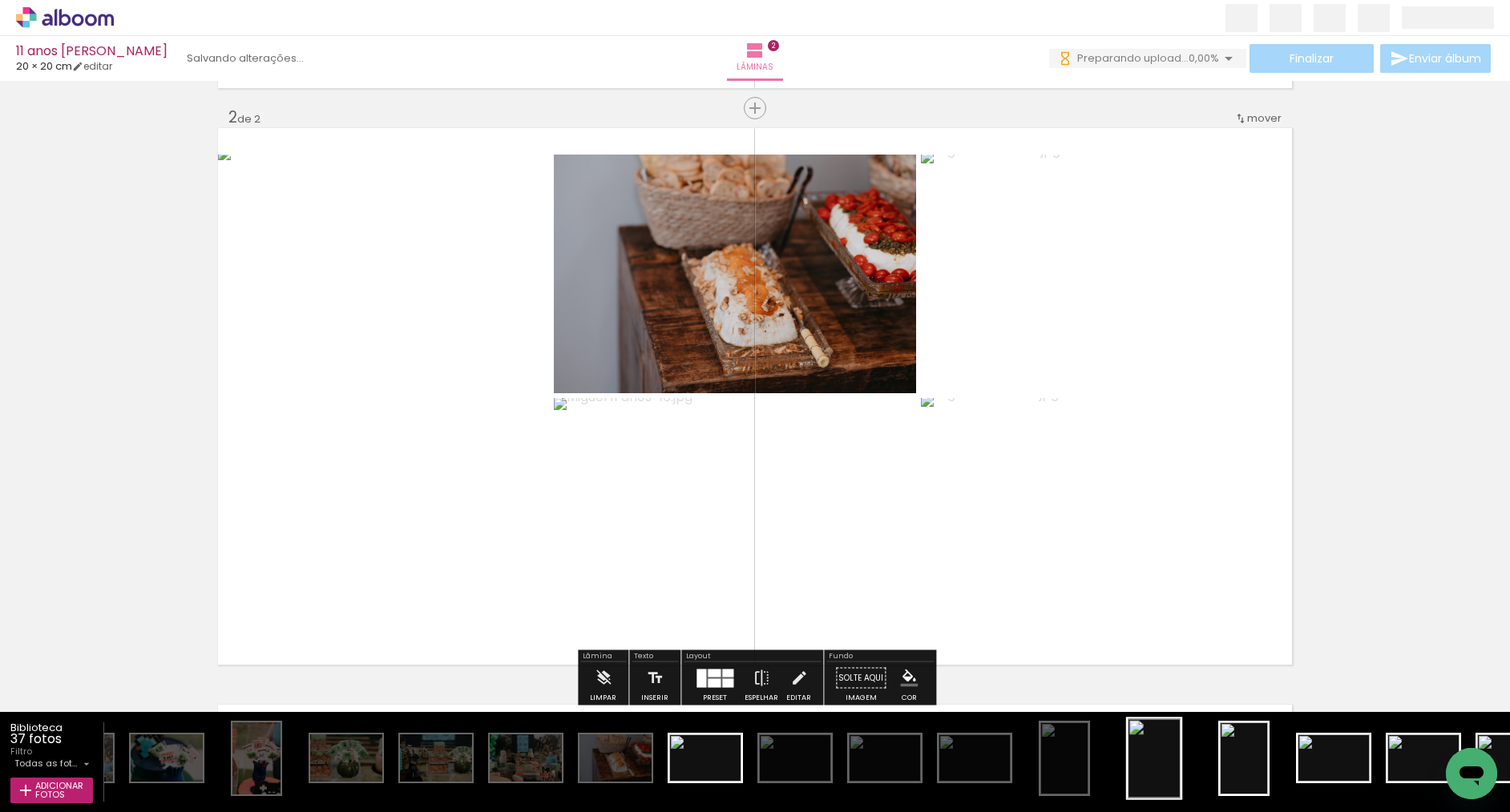
scroll to position [0, 268]
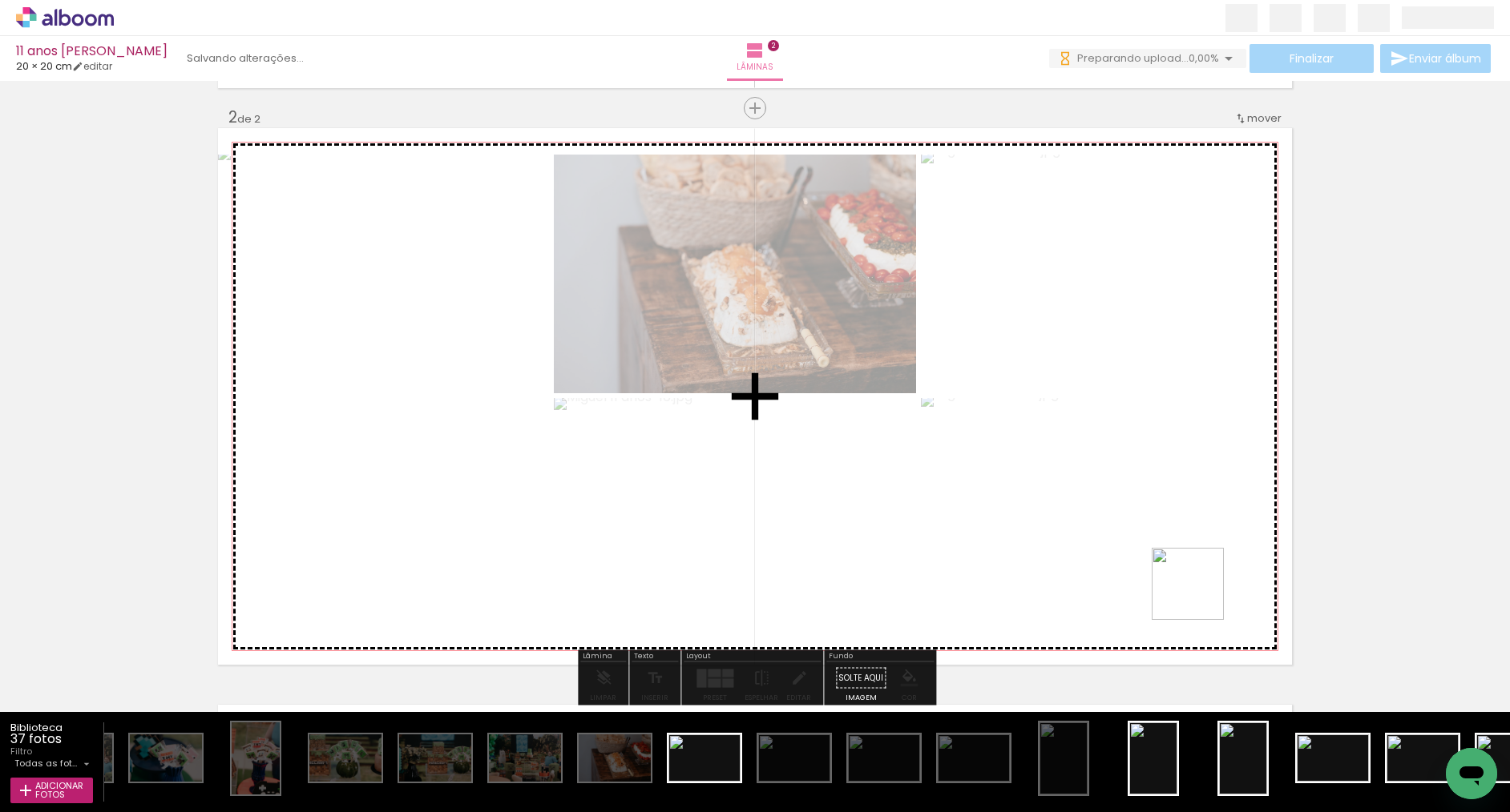
drag, startPoint x: 1159, startPoint y: 766, endPoint x: 1200, endPoint y: 589, distance: 181.7
click at [1200, 589] on quentale-workspace at bounding box center [755, 406] width 1510 height 812
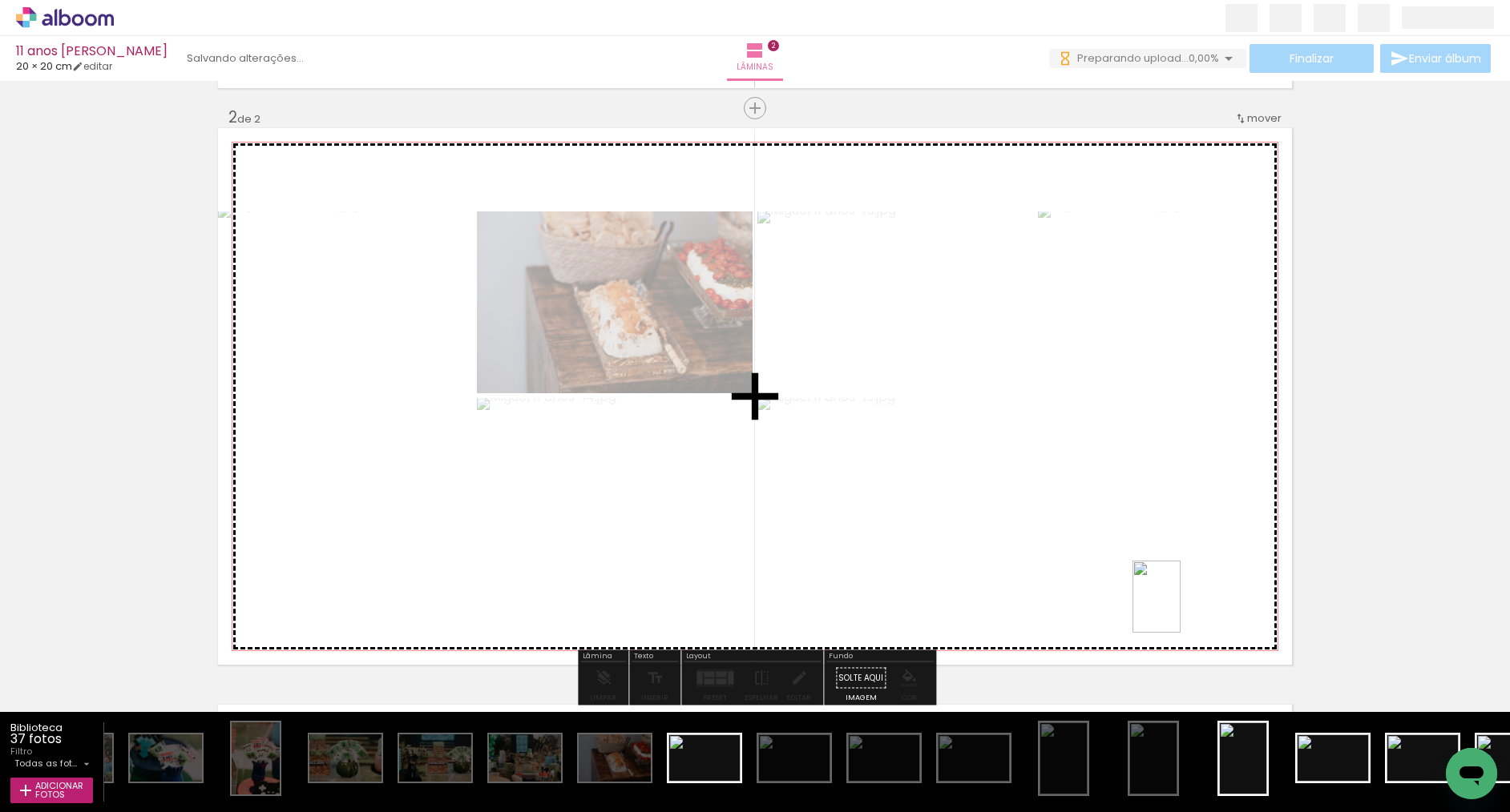
drag, startPoint x: 1246, startPoint y: 771, endPoint x: 1180, endPoint y: 609, distance: 174.9
click at [1180, 609] on quentale-workspace at bounding box center [755, 406] width 1510 height 812
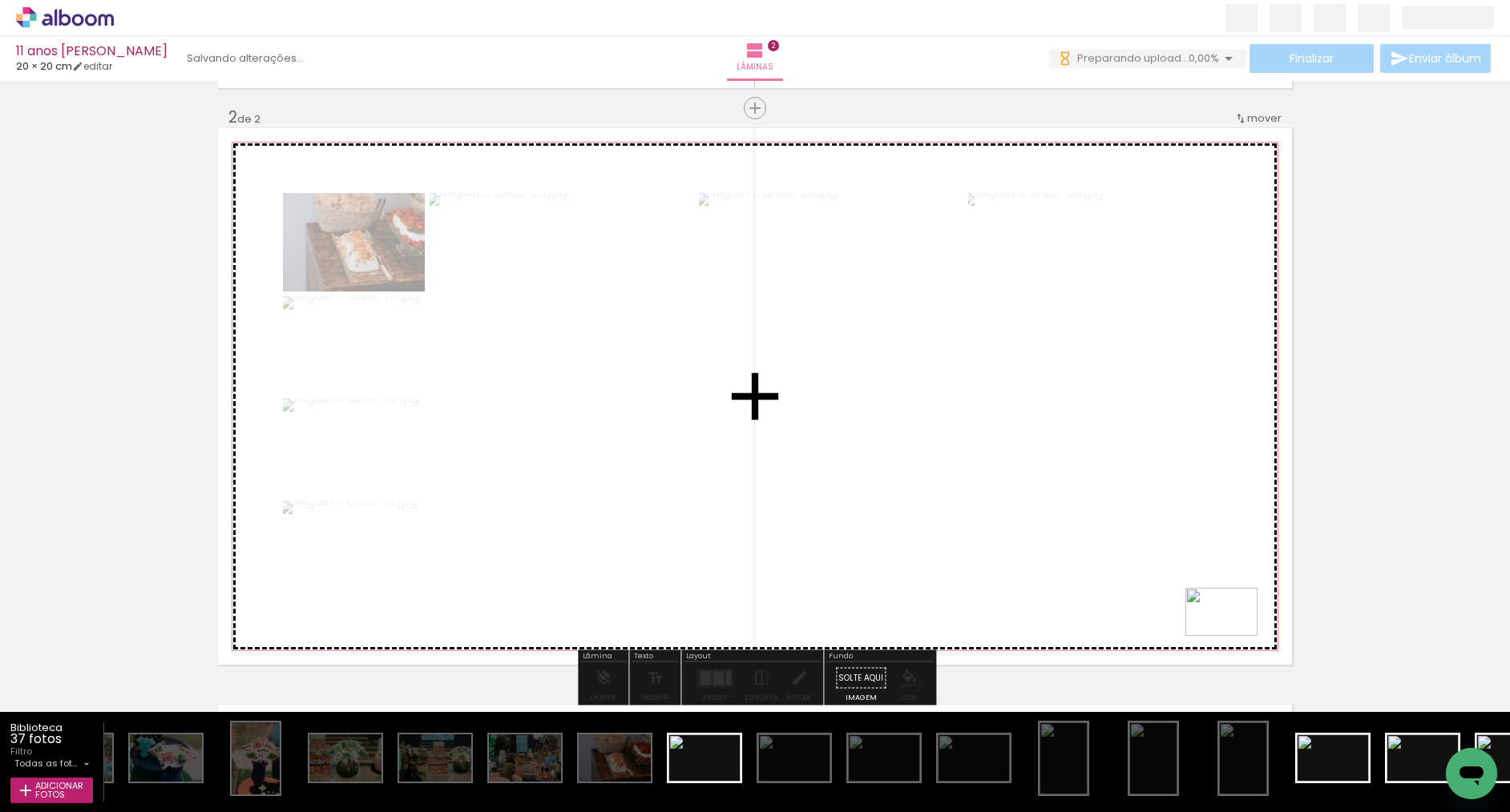
drag, startPoint x: 1338, startPoint y: 760, endPoint x: 1233, endPoint y: 637, distance: 161.7
click at [1233, 637] on quentale-workspace at bounding box center [755, 406] width 1510 height 812
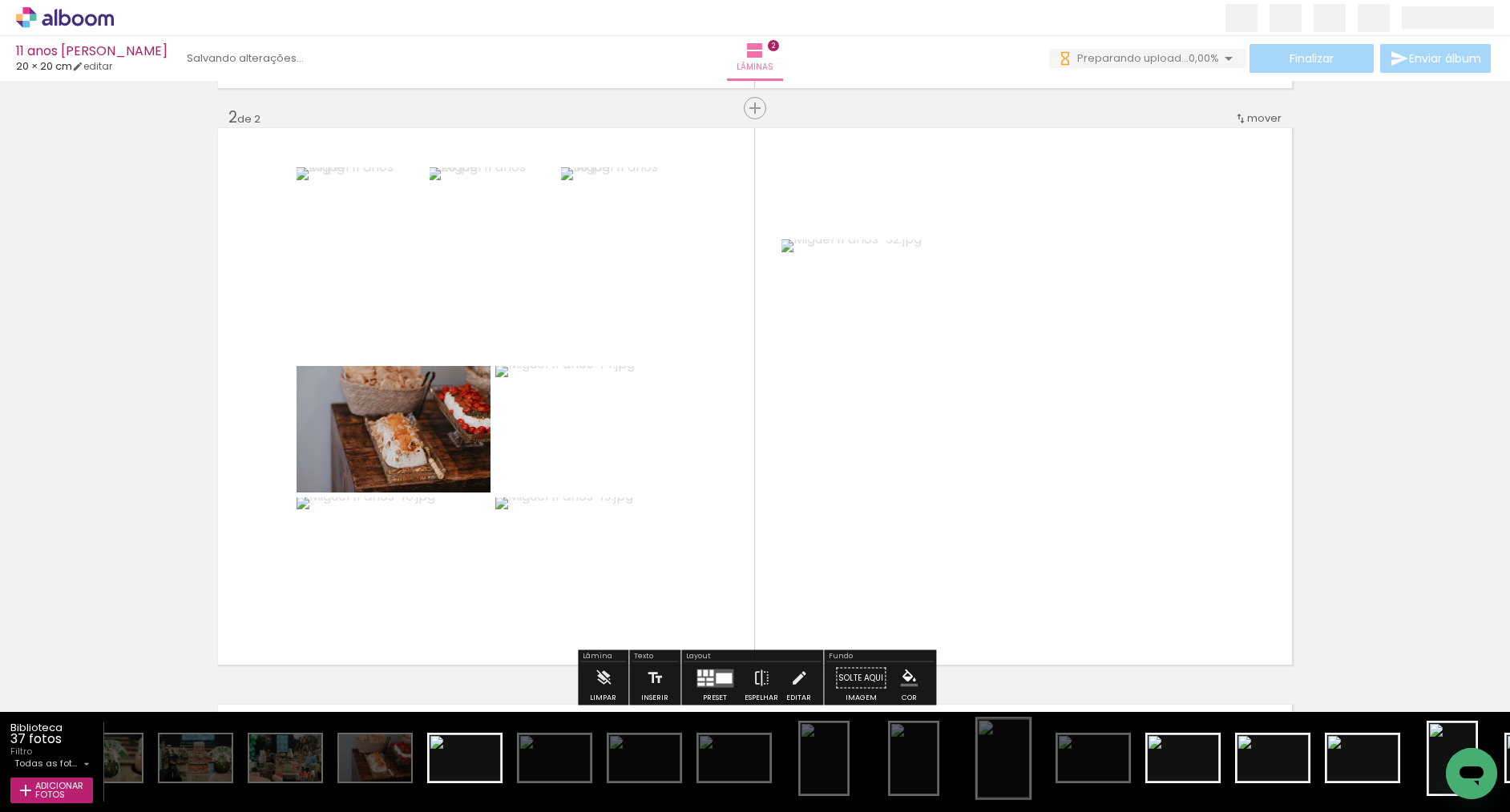
scroll to position [0, 536]
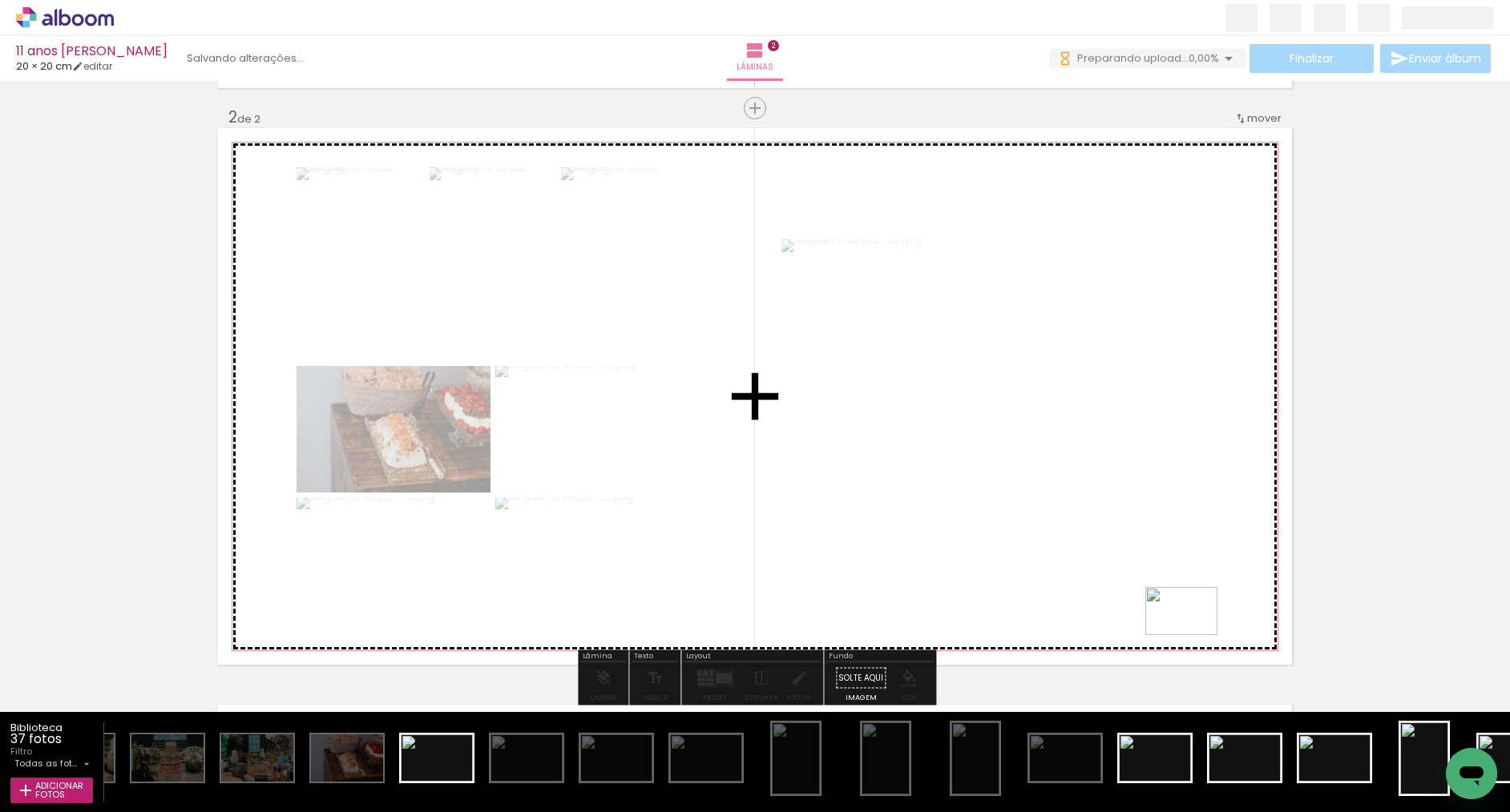
drag, startPoint x: 1258, startPoint y: 765, endPoint x: 1193, endPoint y: 636, distance: 144.5
click at [1193, 636] on quentale-workspace at bounding box center [755, 406] width 1510 height 812
